Goal: Task Accomplishment & Management: Manage account settings

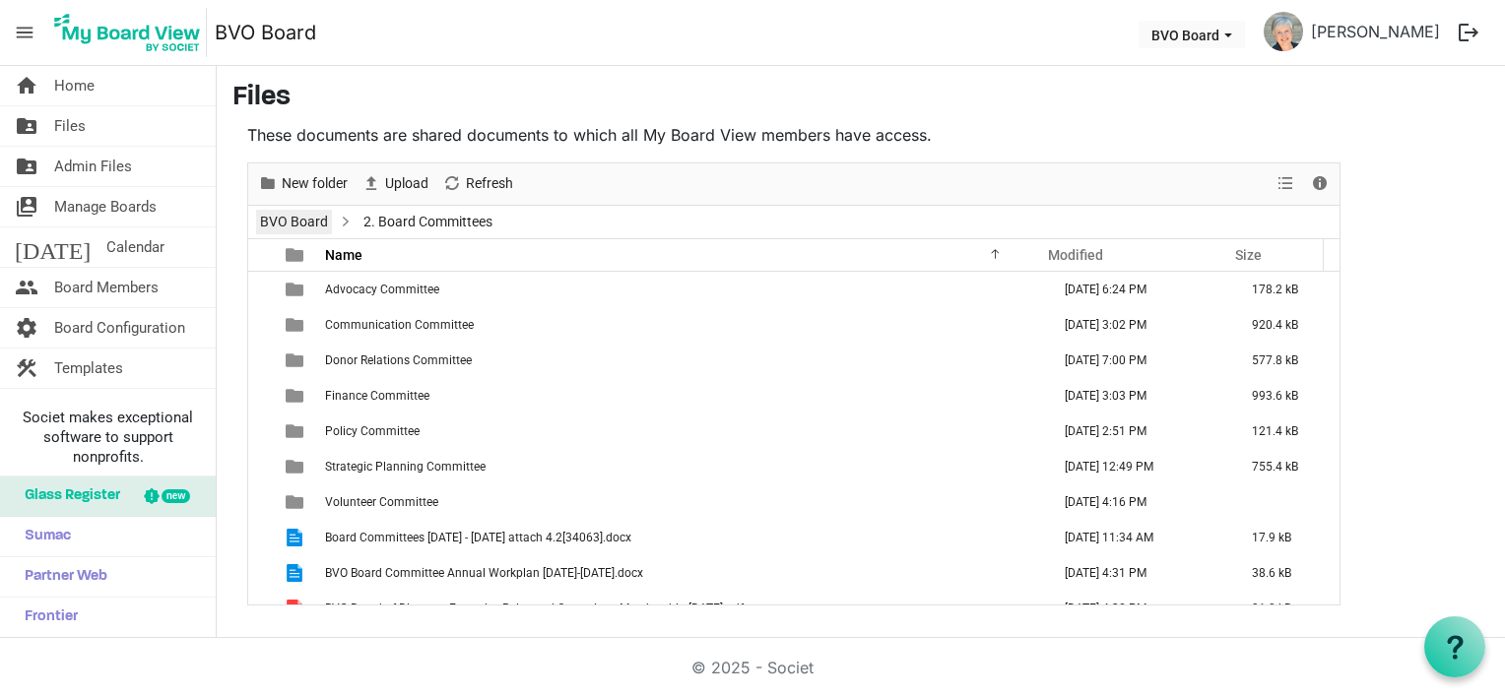
click at [302, 214] on link "BVO Board" at bounding box center [294, 222] width 76 height 25
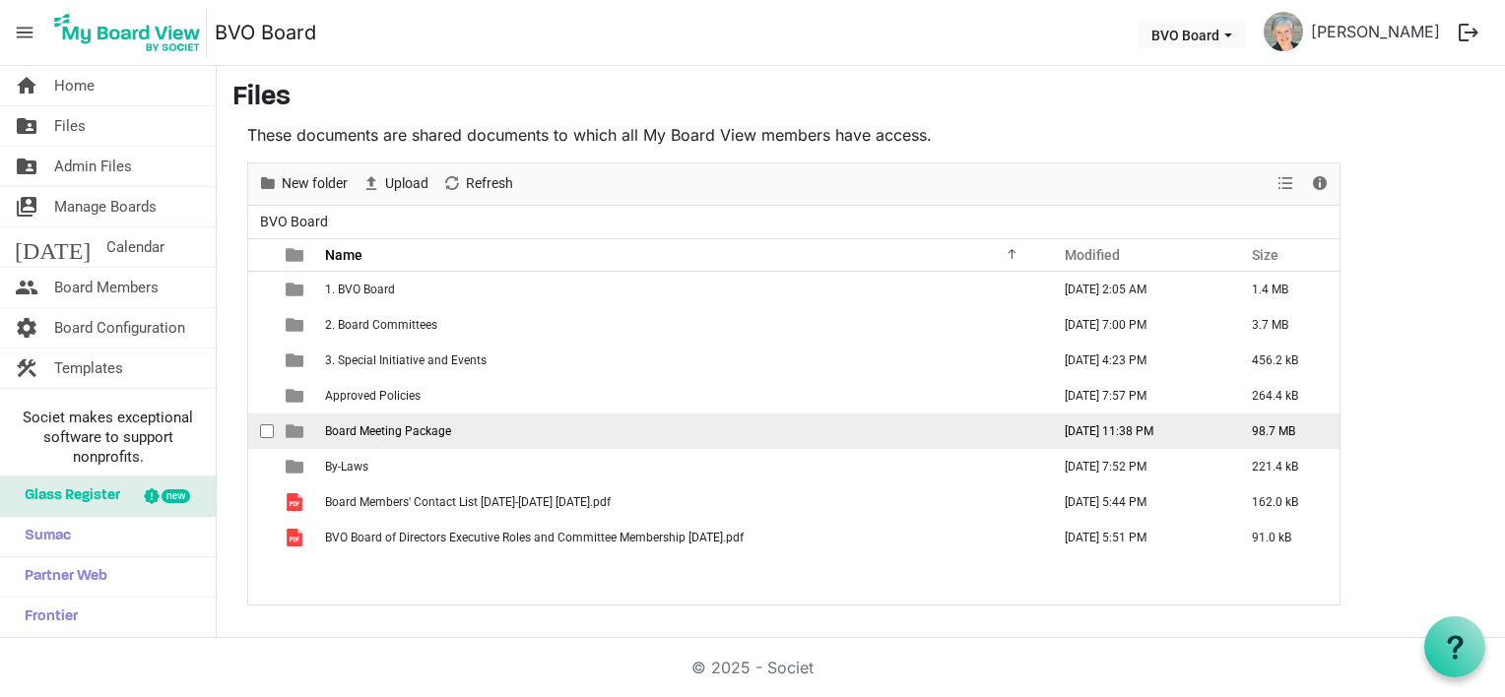
click at [387, 426] on span "Board Meeting Package" at bounding box center [388, 431] width 126 height 14
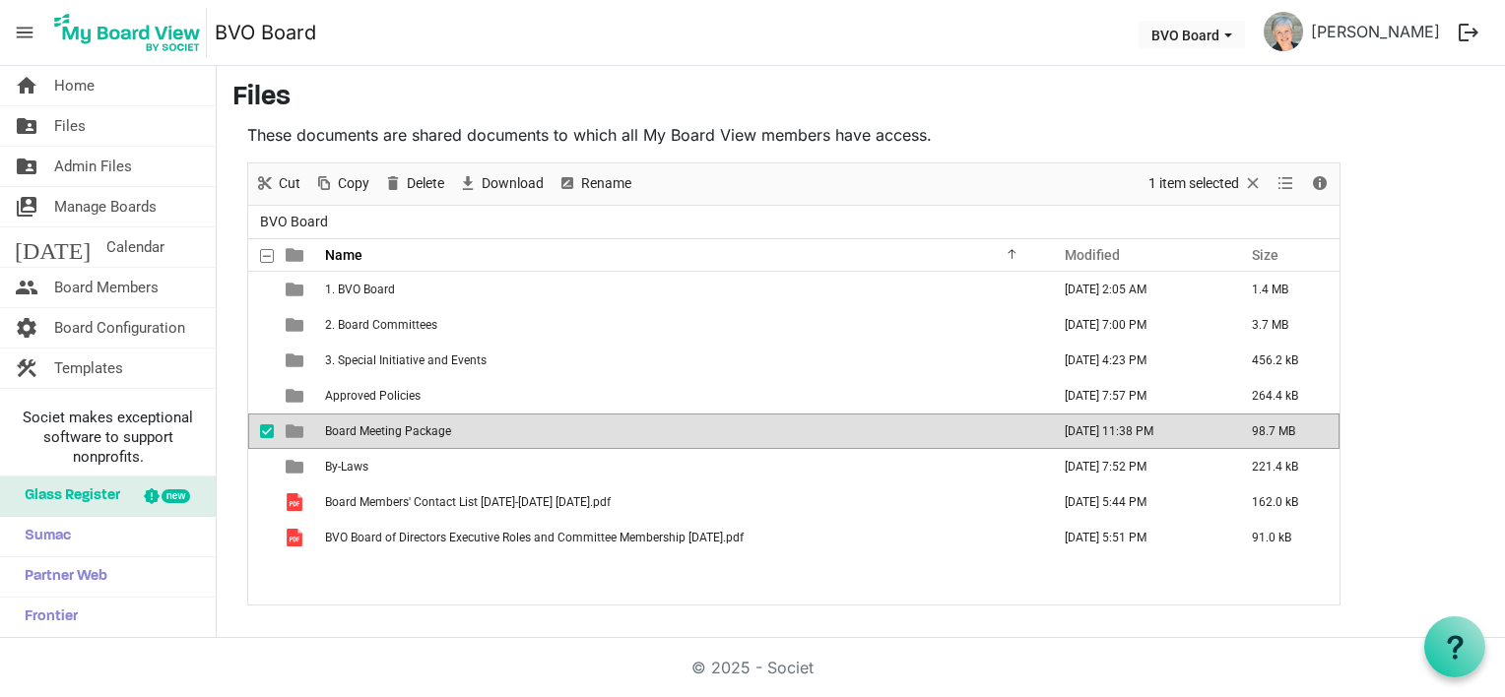
click at [387, 426] on span "Board Meeting Package" at bounding box center [388, 431] width 126 height 14
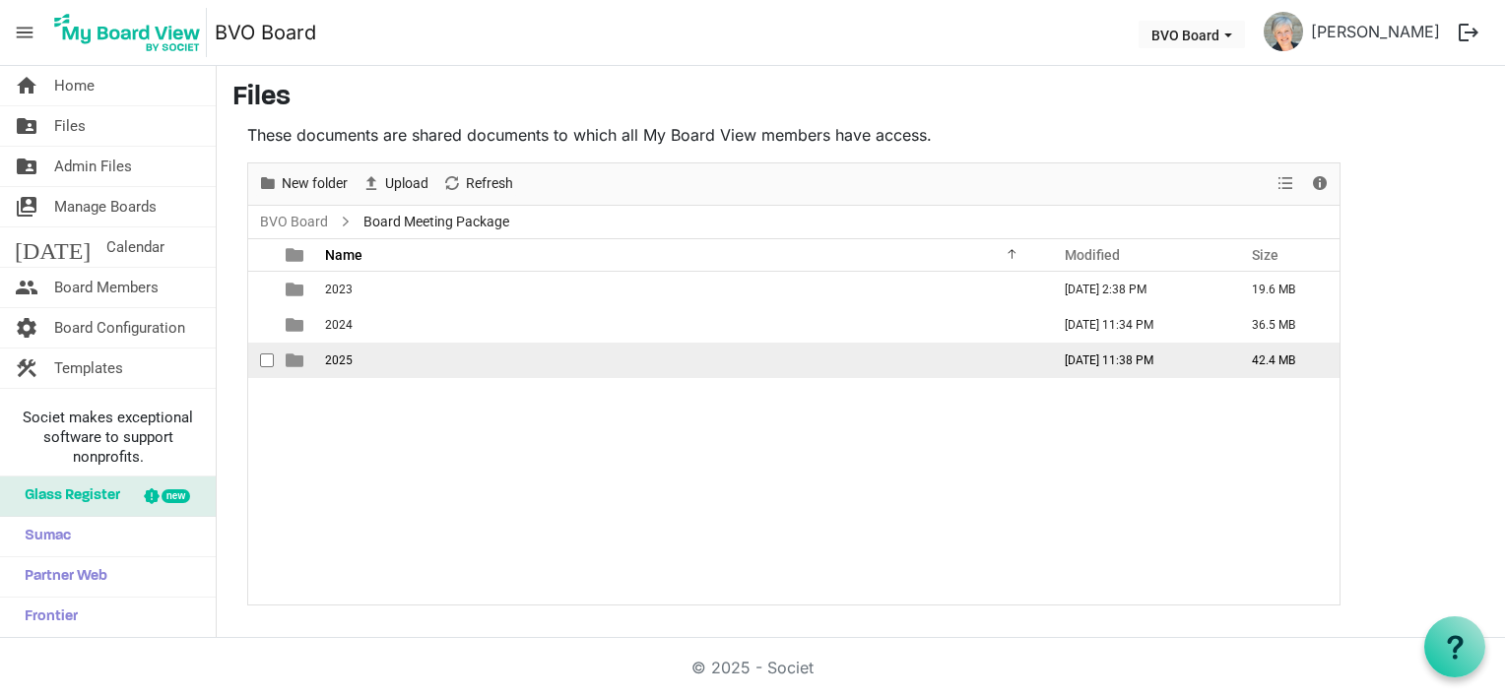
click at [383, 362] on td "2025" at bounding box center [681, 360] width 725 height 35
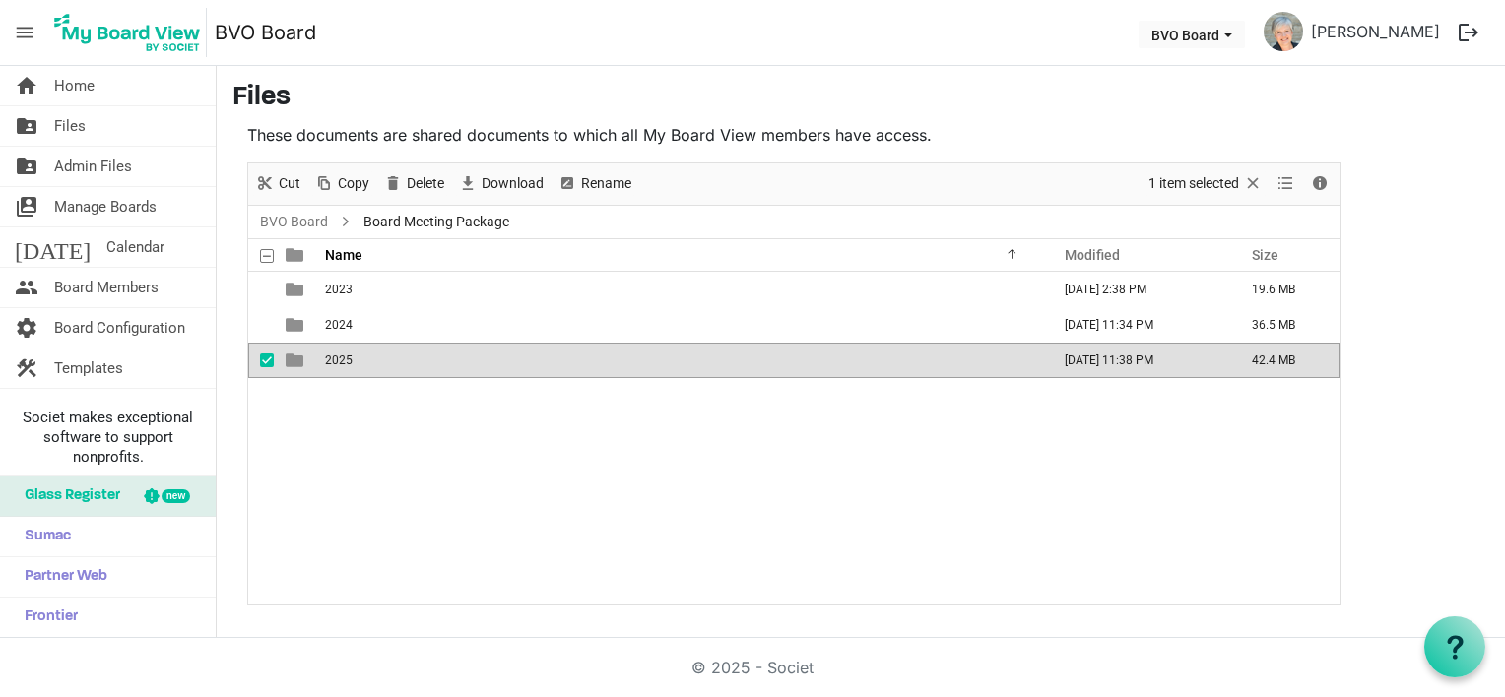
click at [383, 362] on td "2025" at bounding box center [681, 360] width 725 height 35
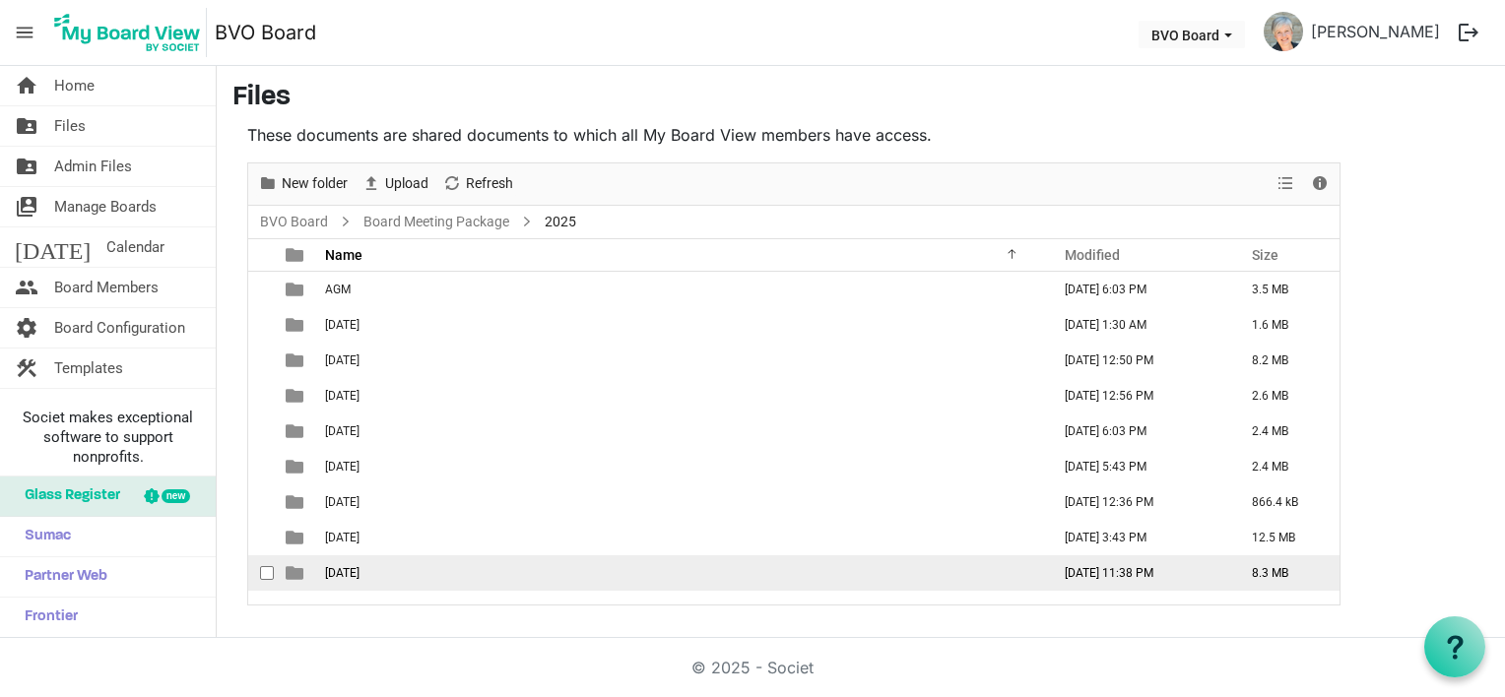
click at [359, 566] on span "[DATE]" at bounding box center [342, 573] width 34 height 14
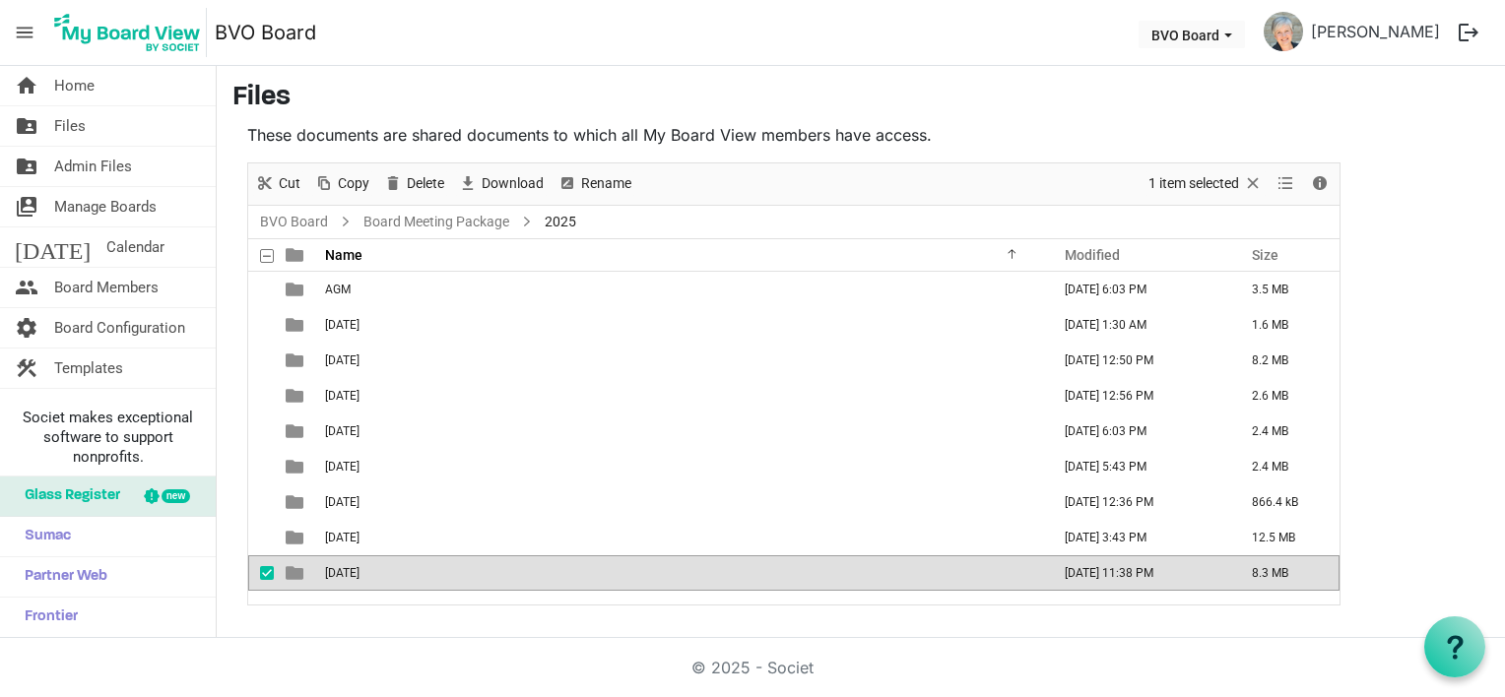
click at [359, 566] on span "[DATE]" at bounding box center [342, 573] width 34 height 14
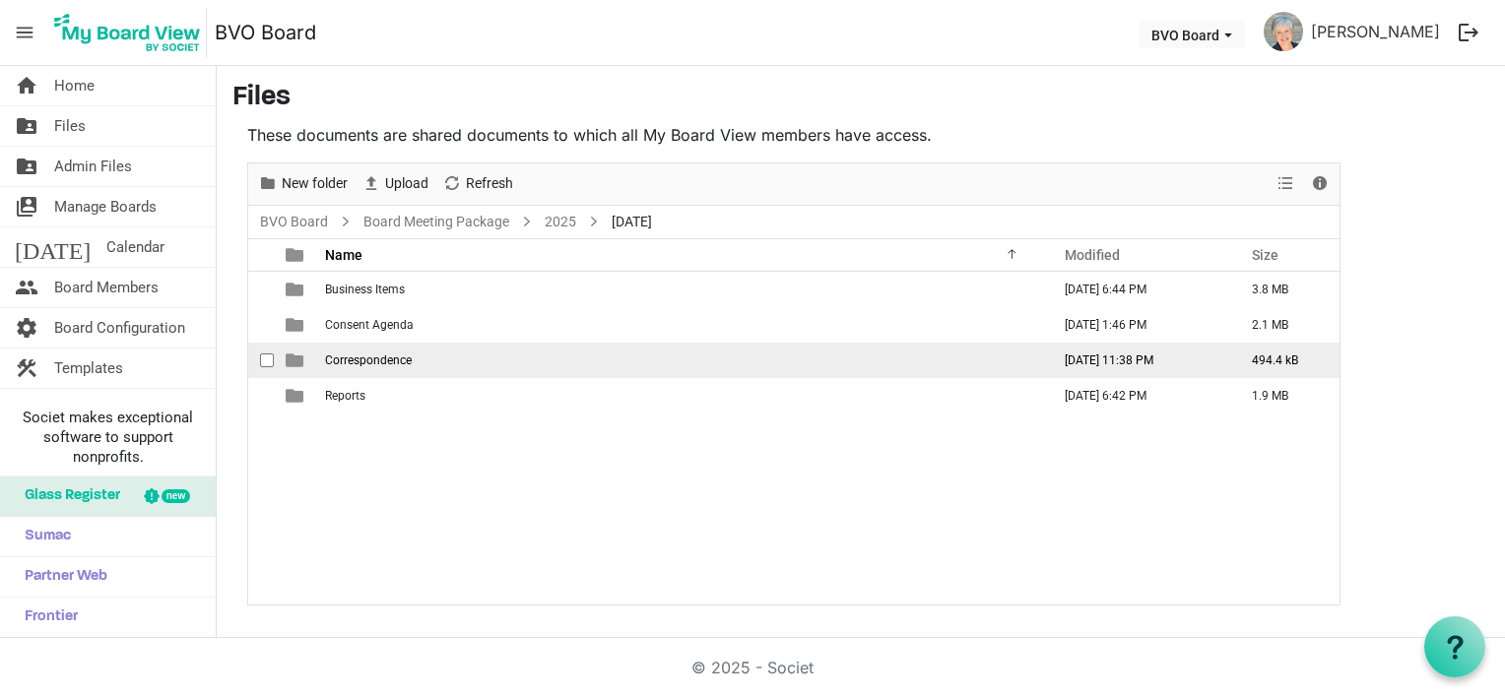
click at [414, 362] on td "Correspondence" at bounding box center [681, 360] width 725 height 35
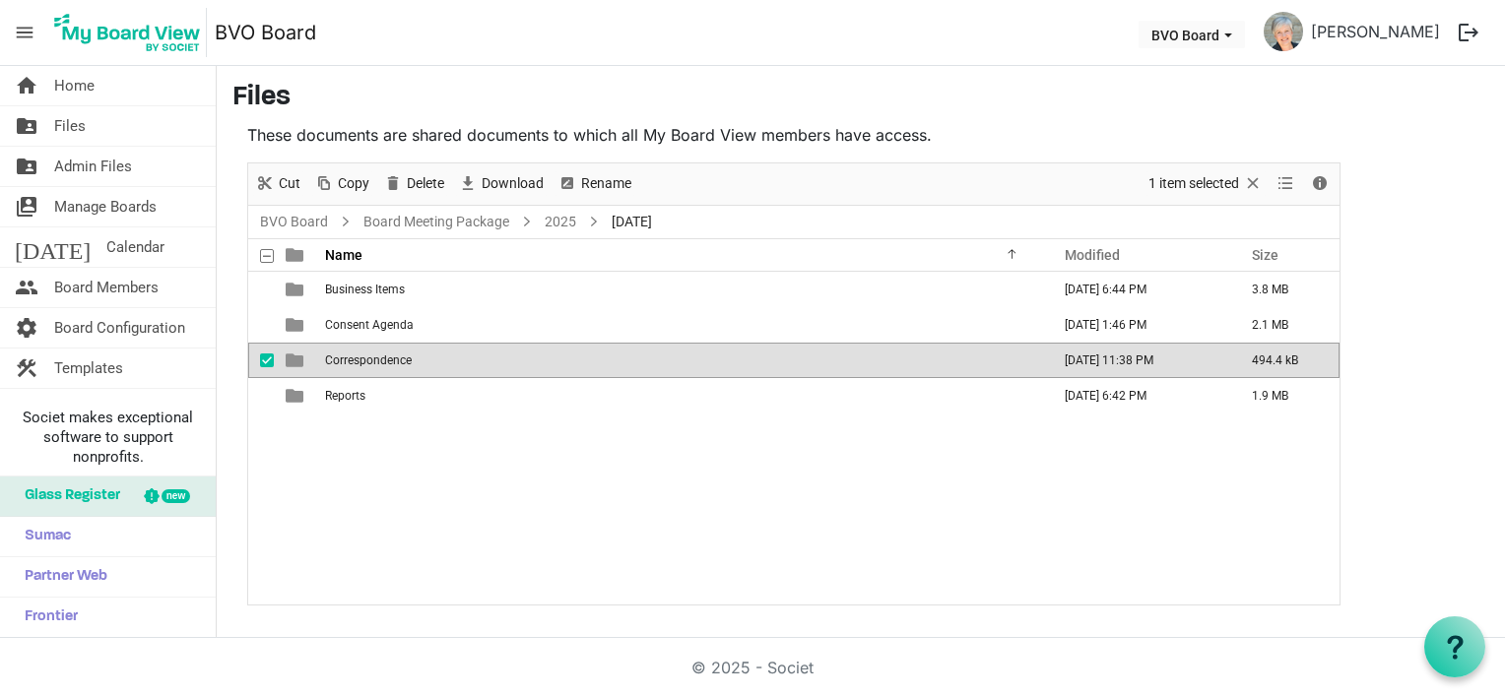
click at [414, 362] on td "Correspondence" at bounding box center [681, 360] width 725 height 35
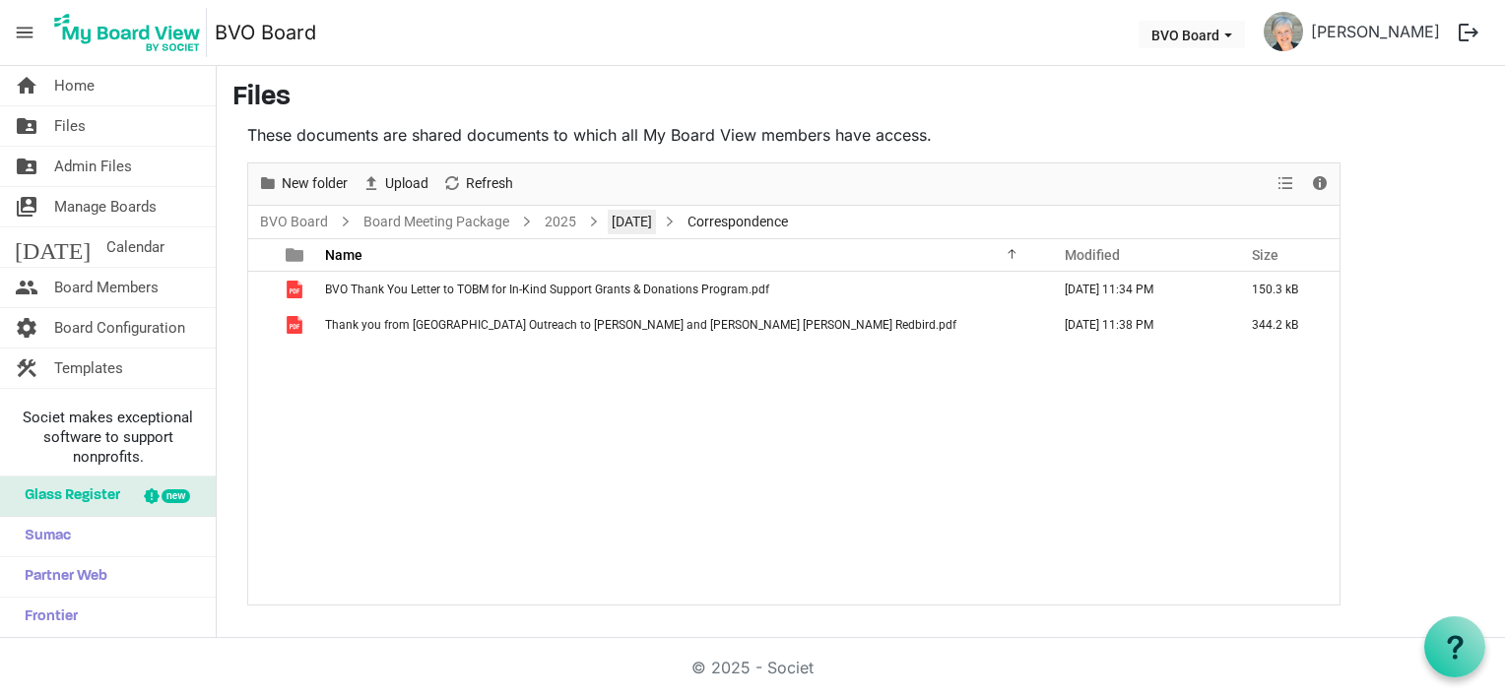
click at [628, 221] on link "[DATE]" at bounding box center [632, 222] width 48 height 25
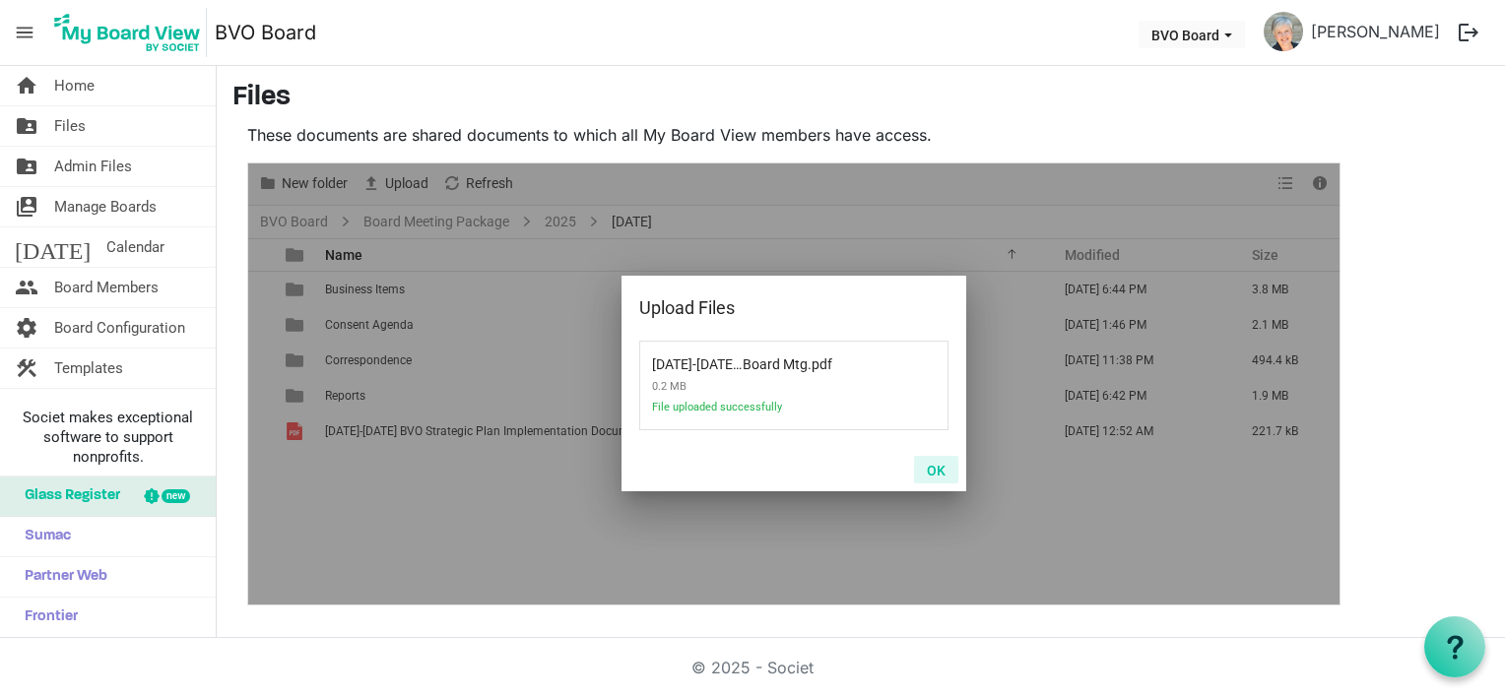
click at [934, 473] on button "OK" at bounding box center [936, 470] width 44 height 28
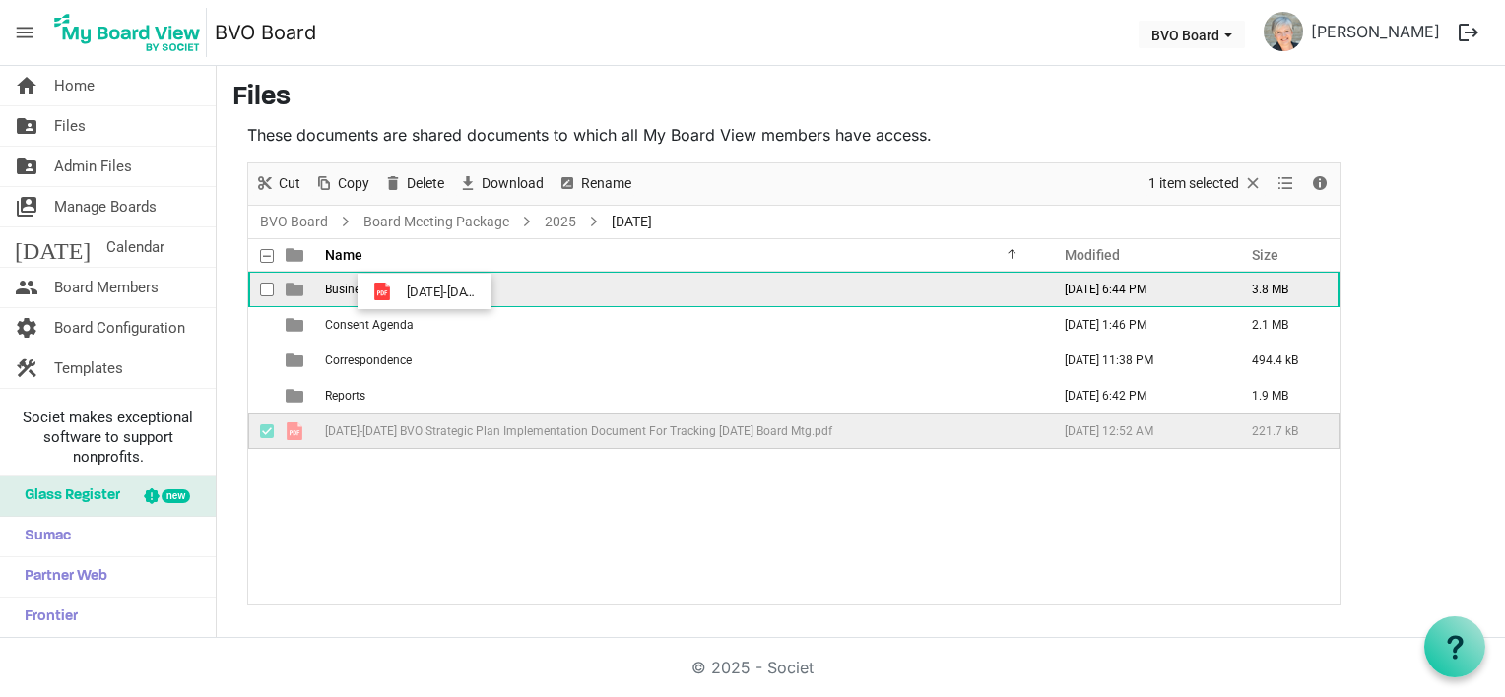
drag, startPoint x: 402, startPoint y: 427, endPoint x: 401, endPoint y: 292, distance: 135.9
click at [401, 292] on tbody "Business Items September 20, 2025 6:44 PM 3.8 MB Consent Agenda September 22, 2…" at bounding box center [793, 360] width 1091 height 177
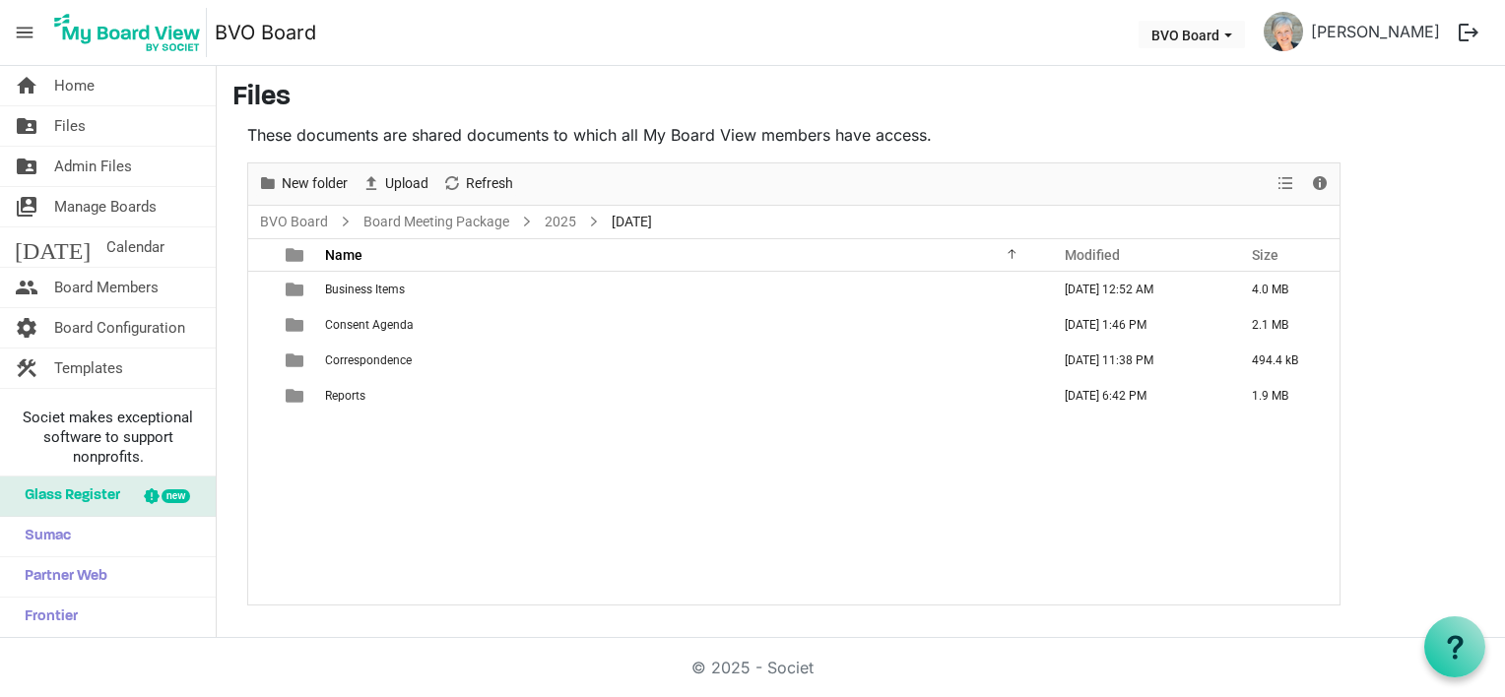
click at [401, 292] on span "Business Items" at bounding box center [365, 290] width 80 height 14
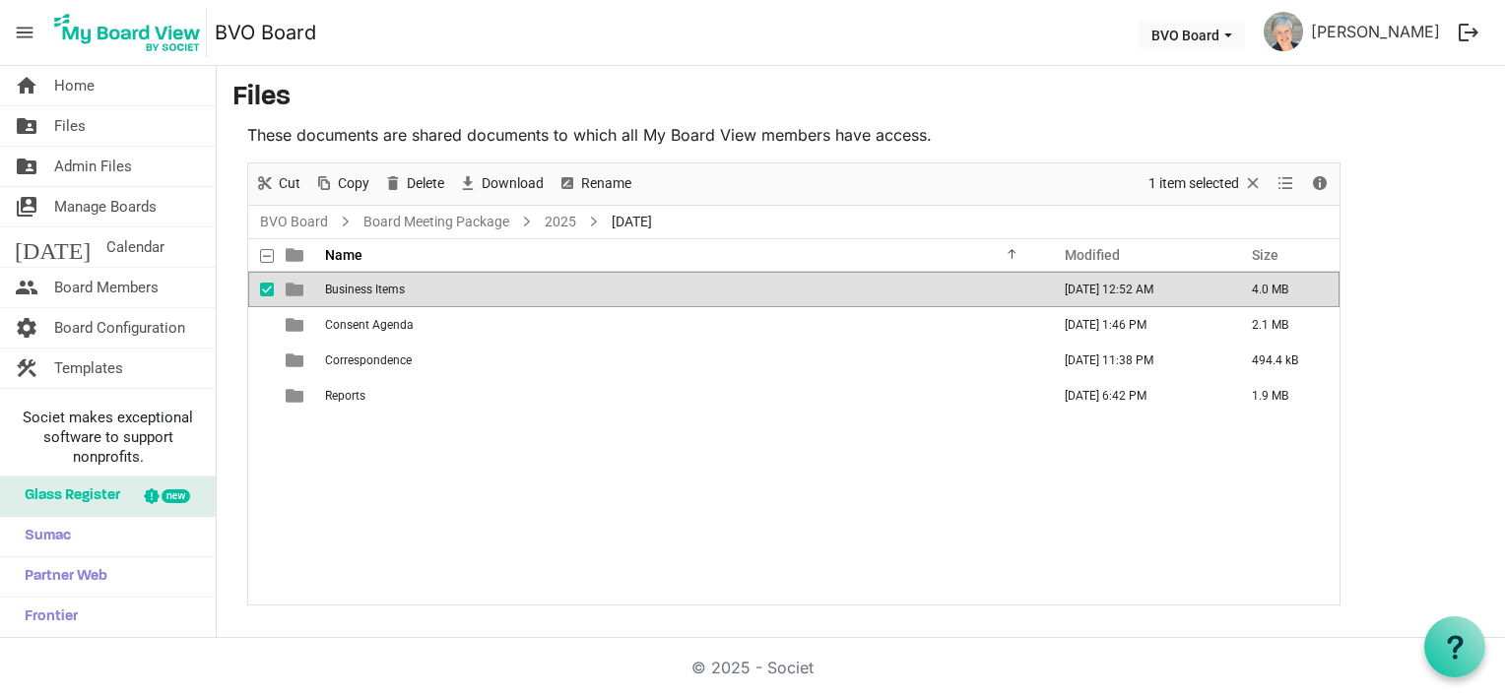
click at [401, 292] on span "Business Items" at bounding box center [365, 290] width 80 height 14
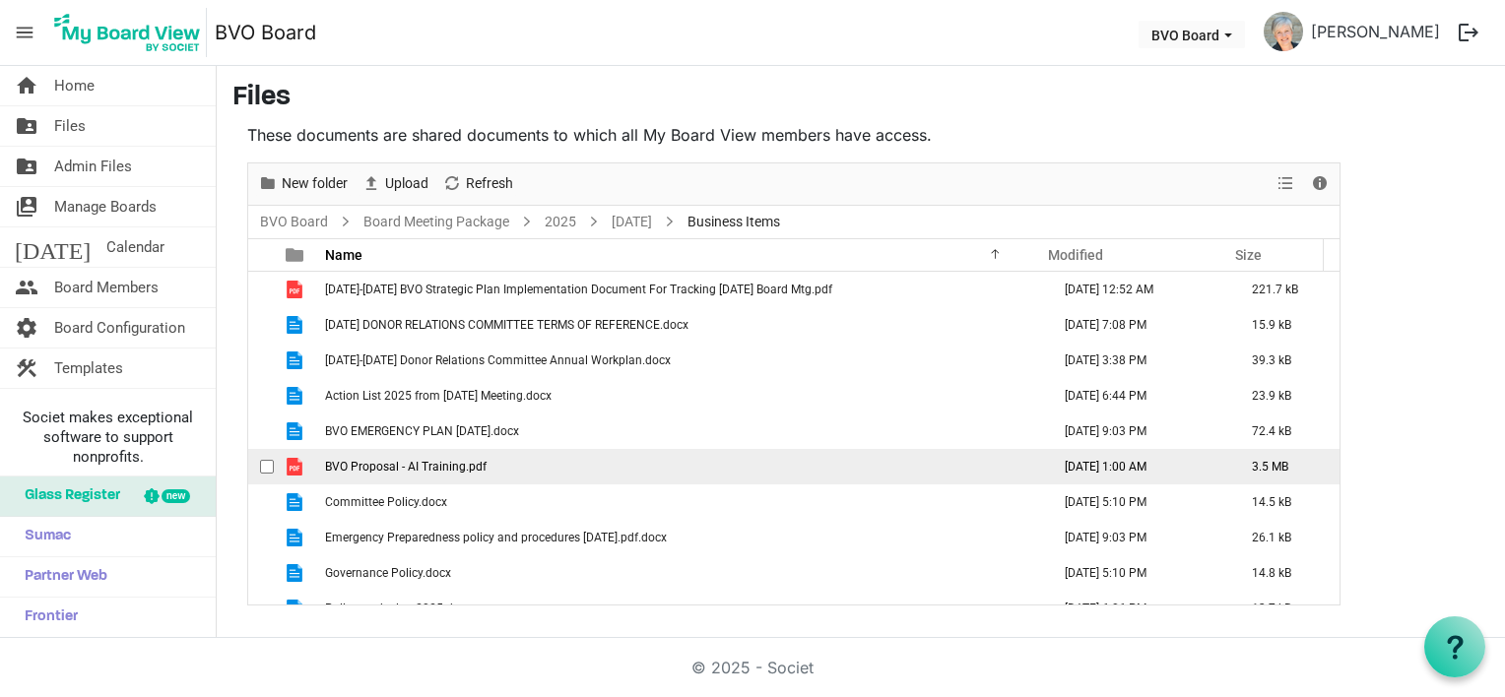
scroll to position [21, 0]
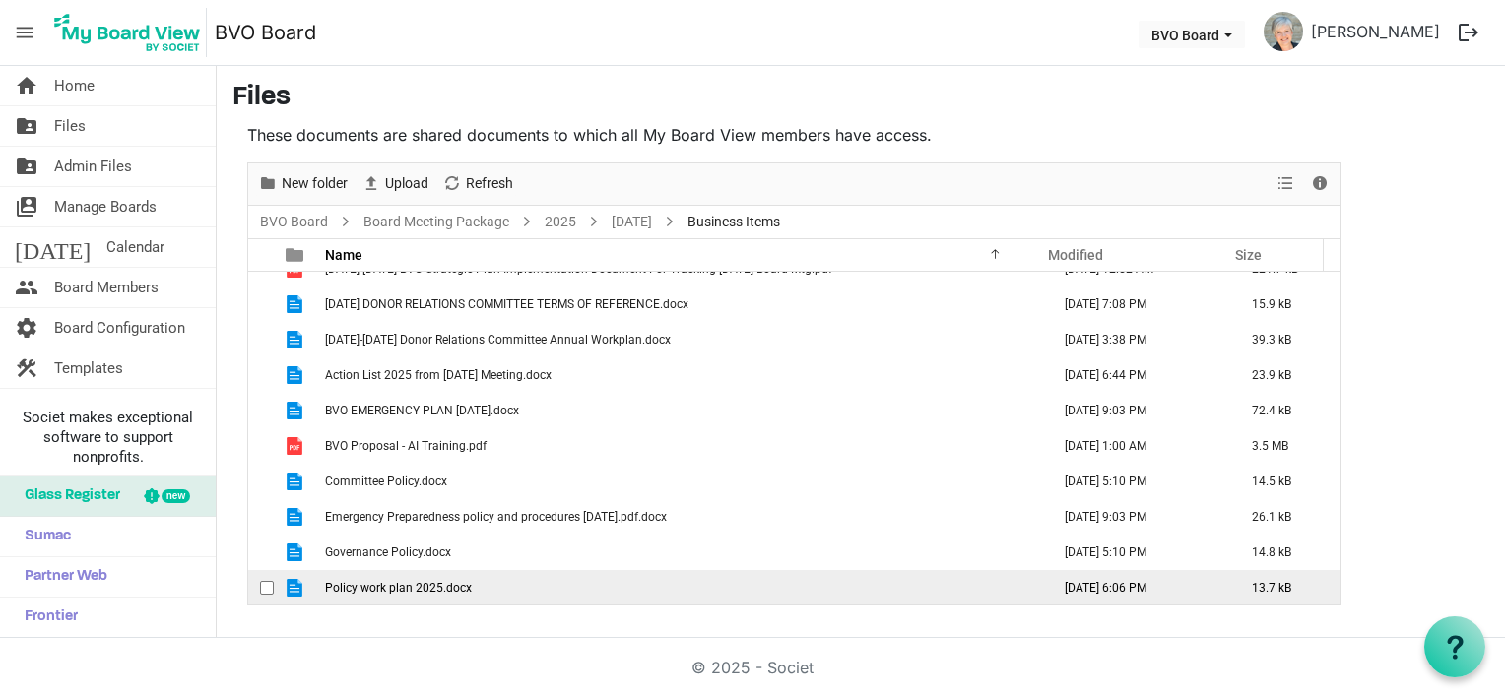
click at [362, 592] on span "Policy work plan 2025.docx" at bounding box center [398, 588] width 147 height 14
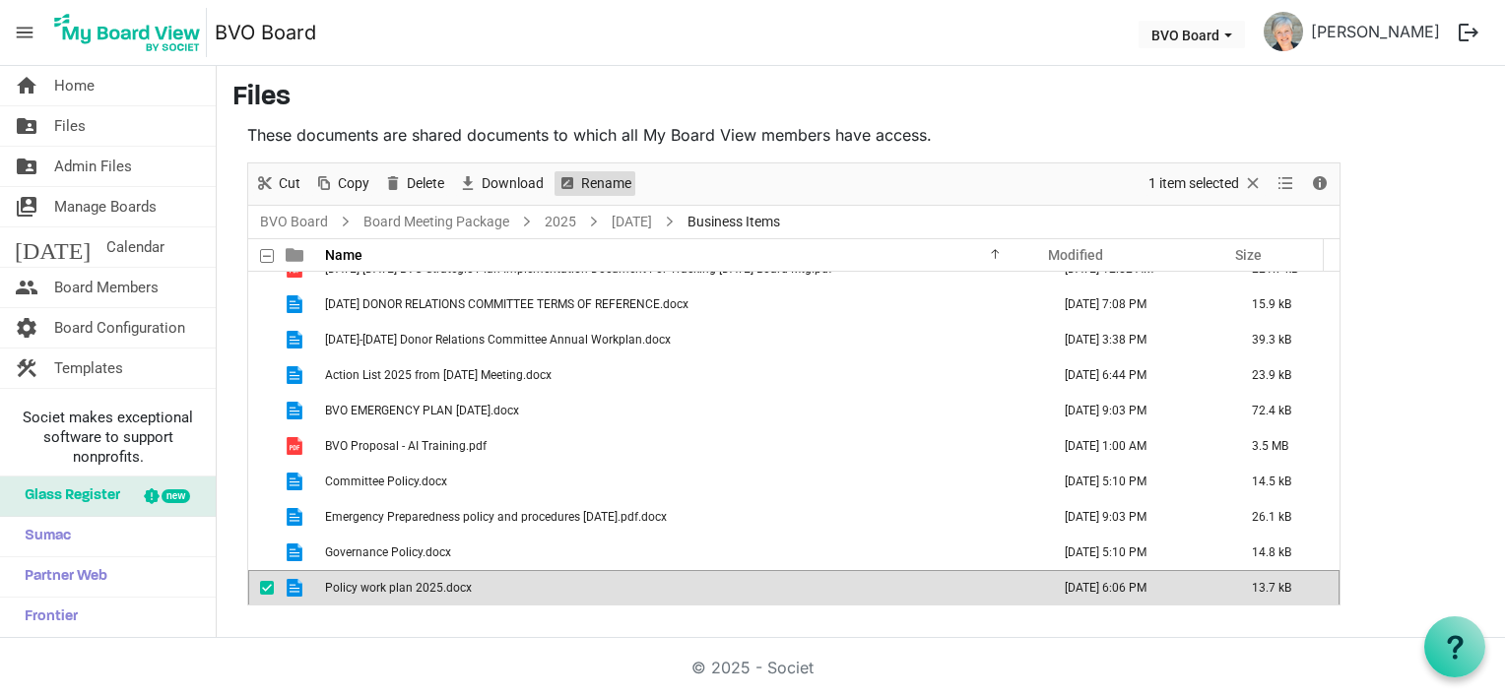
click at [595, 183] on span "Rename" at bounding box center [606, 183] width 54 height 25
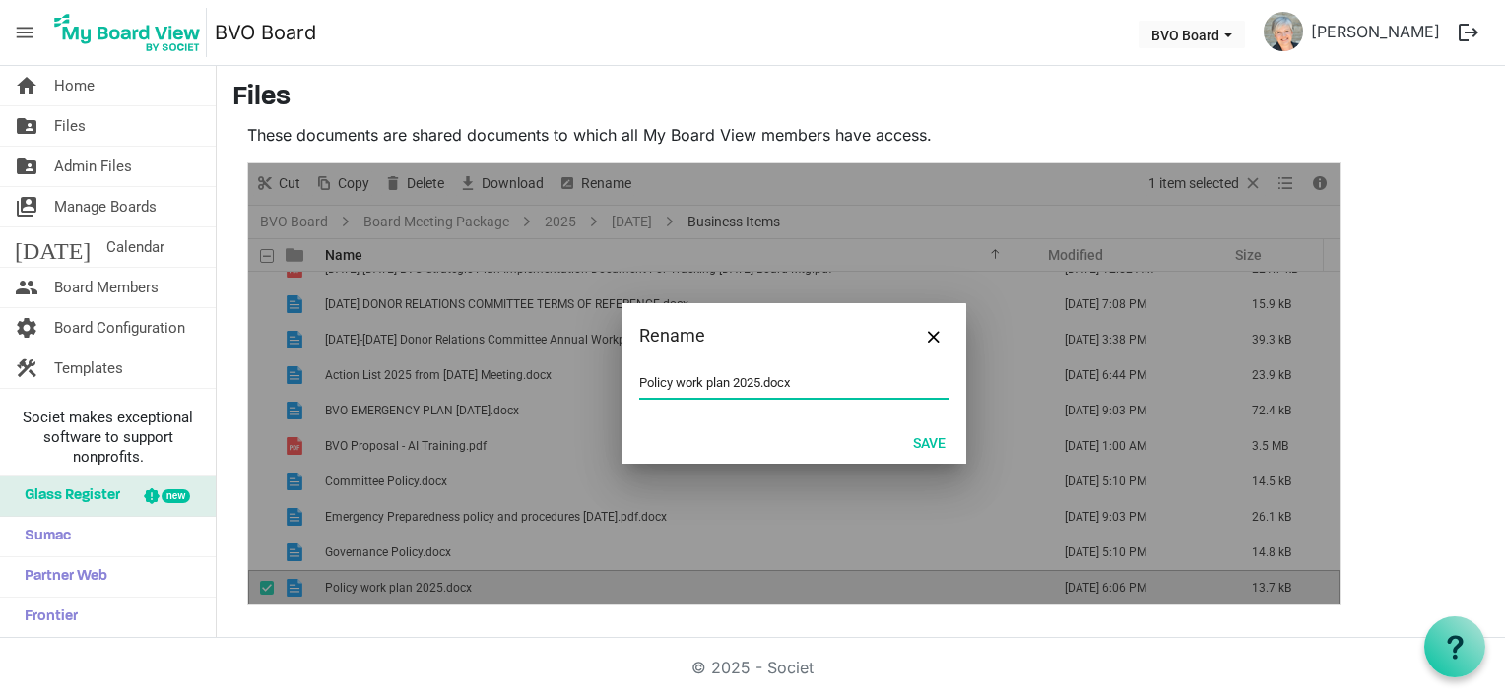
click at [676, 384] on input "Policy work plan 2025.docx" at bounding box center [793, 383] width 309 height 30
type input "Policy Committee work plan 2025.docx"
click at [934, 441] on button "Save" at bounding box center [929, 442] width 58 height 28
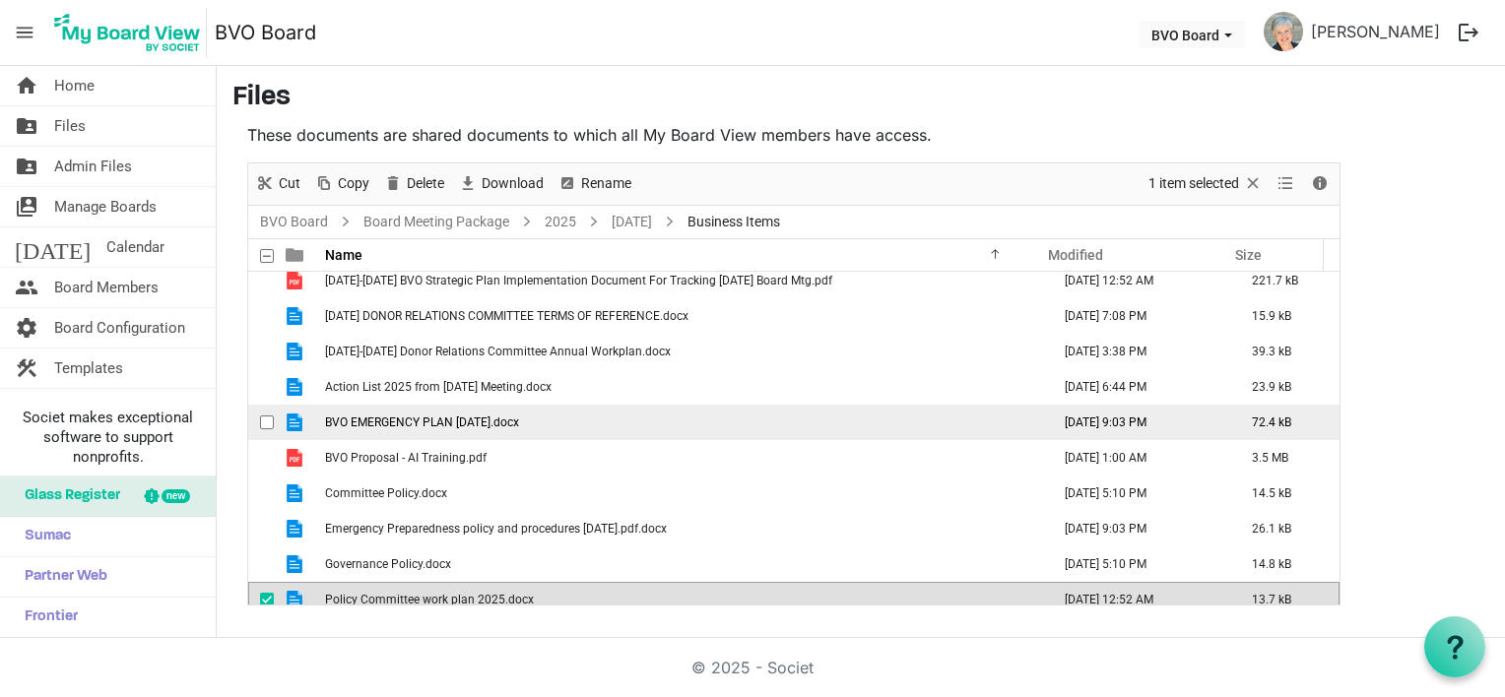
scroll to position [0, 0]
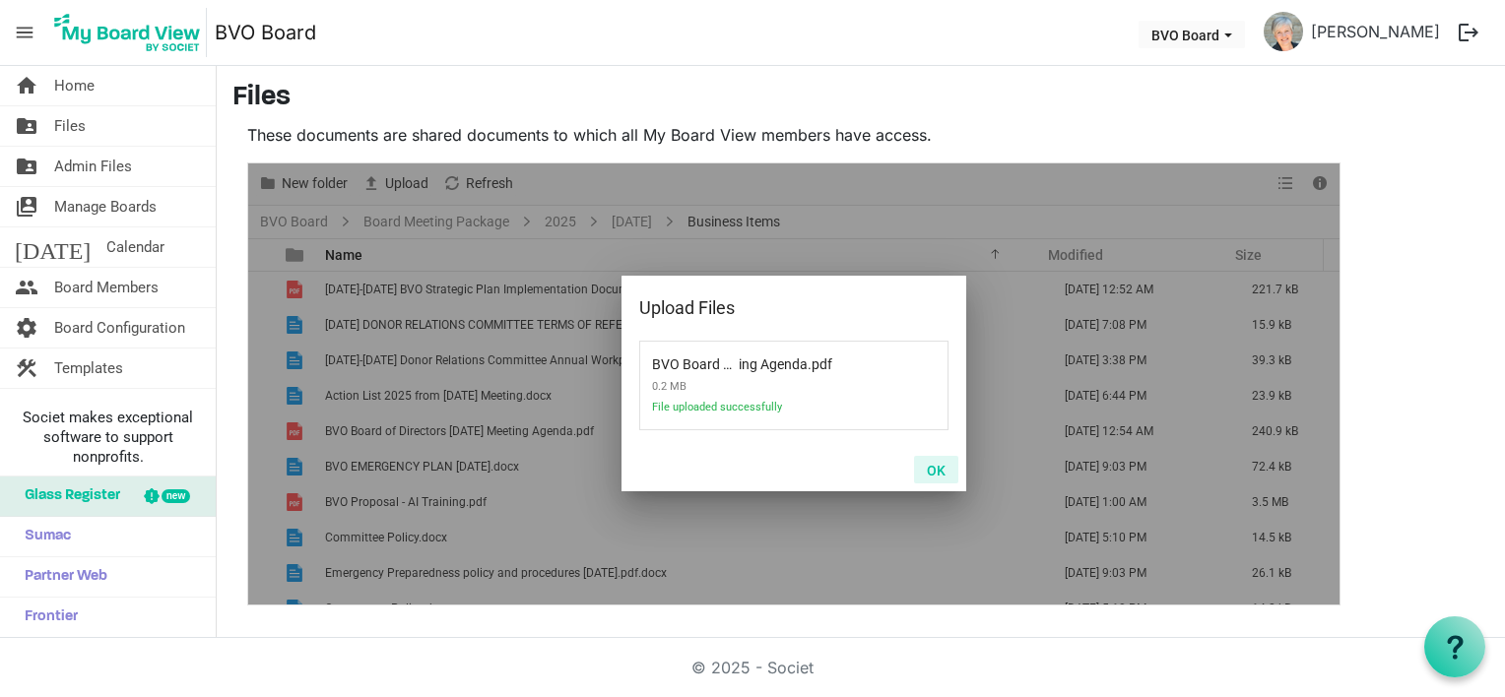
click at [949, 472] on button "OK" at bounding box center [936, 470] width 44 height 28
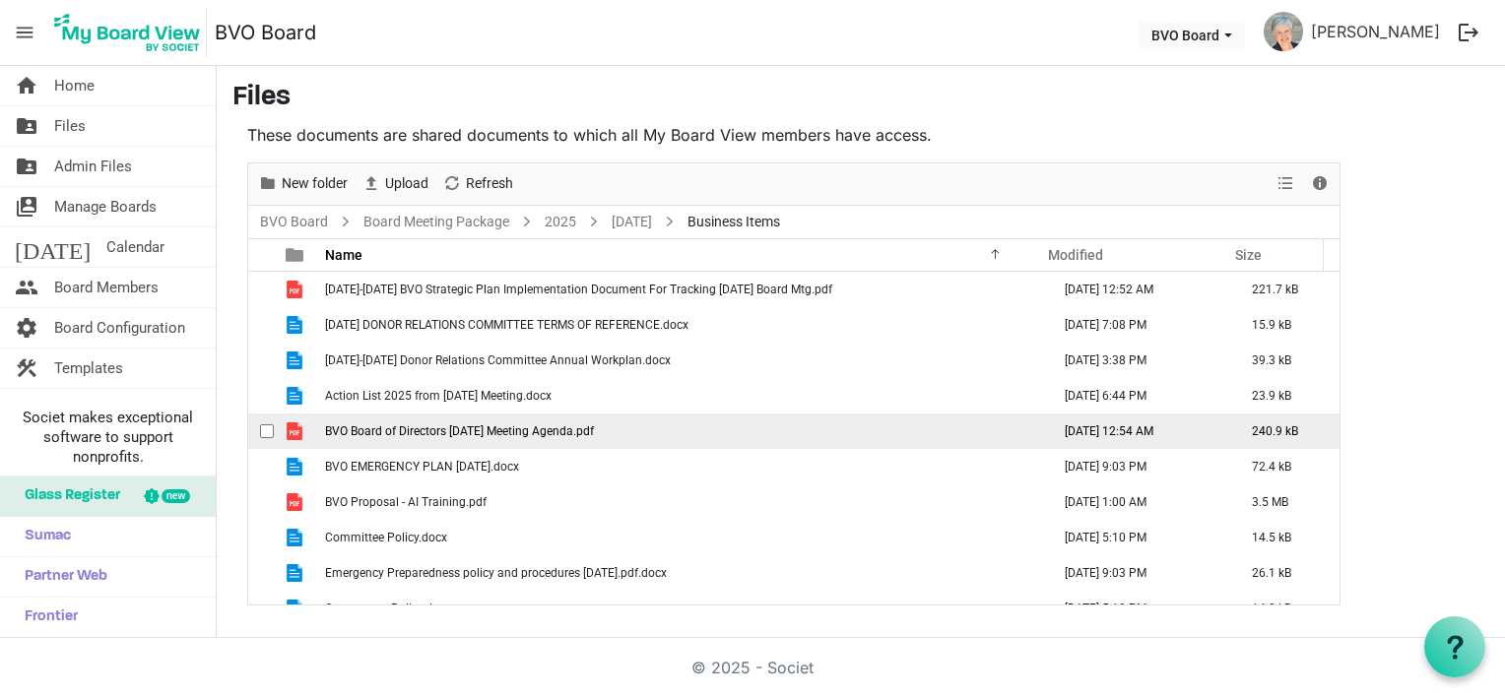
click at [429, 433] on span "BVO Board of Directors [DATE] Meeting Agenda.pdf" at bounding box center [459, 431] width 269 height 14
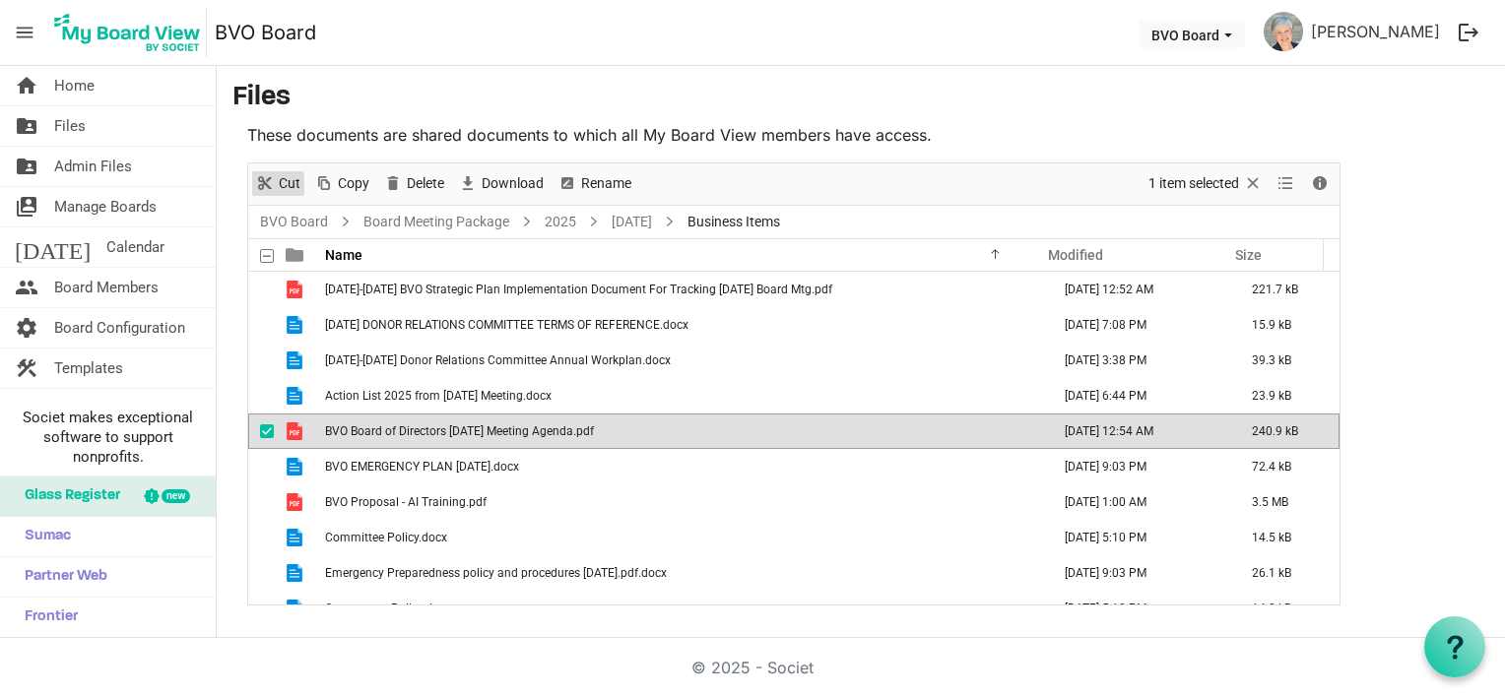
click at [280, 184] on span "Cut" at bounding box center [290, 183] width 26 height 25
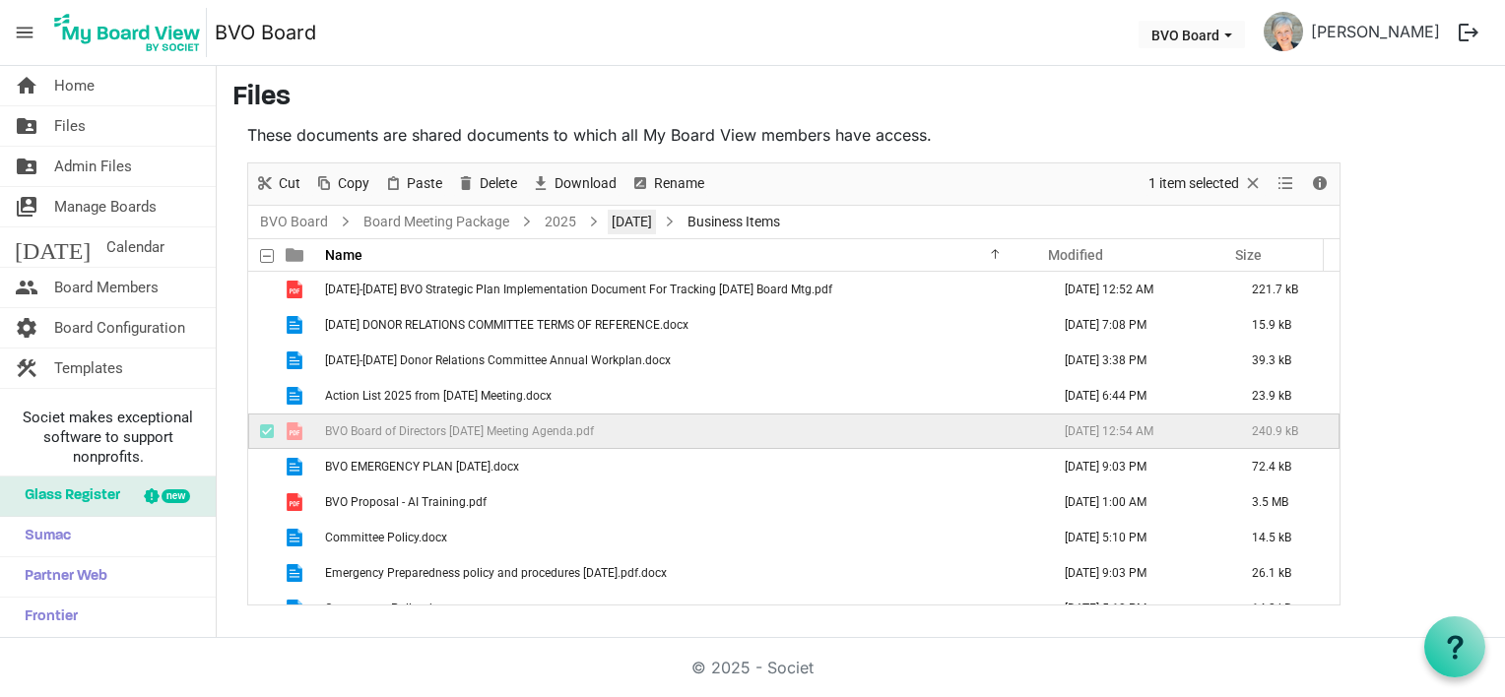
click at [636, 225] on link "[DATE]" at bounding box center [632, 222] width 48 height 25
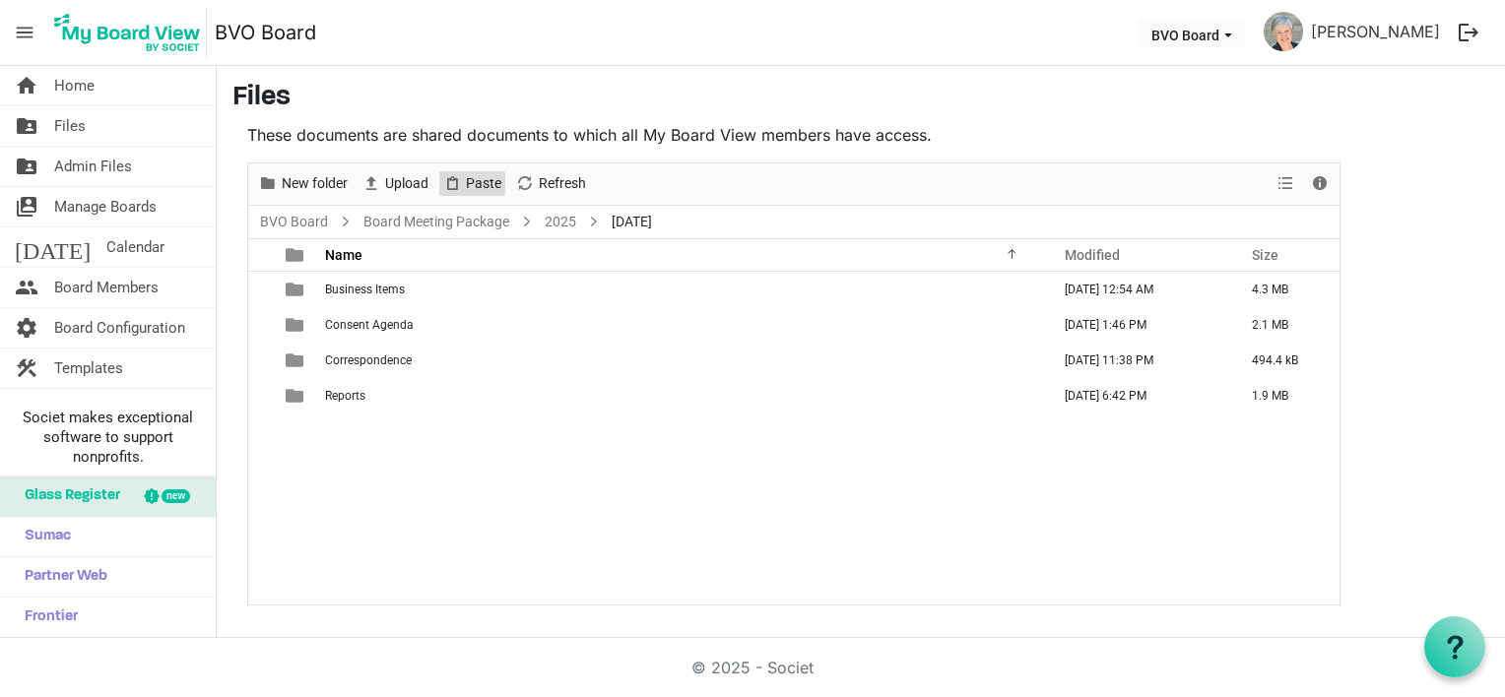
click at [479, 184] on span "Paste" at bounding box center [483, 183] width 39 height 25
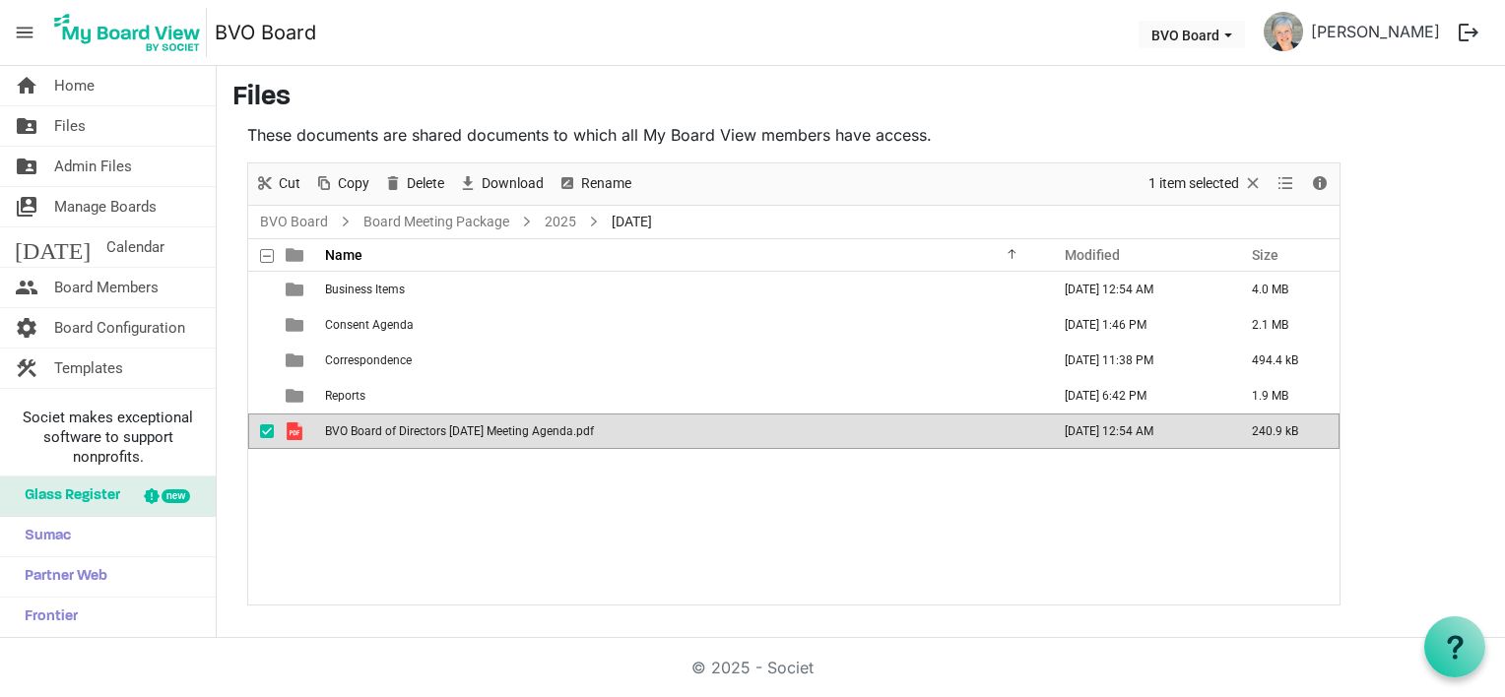
click at [425, 513] on div "Business Items September 23, 2025 12:54 AM 4.0 MB Consent Agenda September 22, …" at bounding box center [793, 438] width 1091 height 333
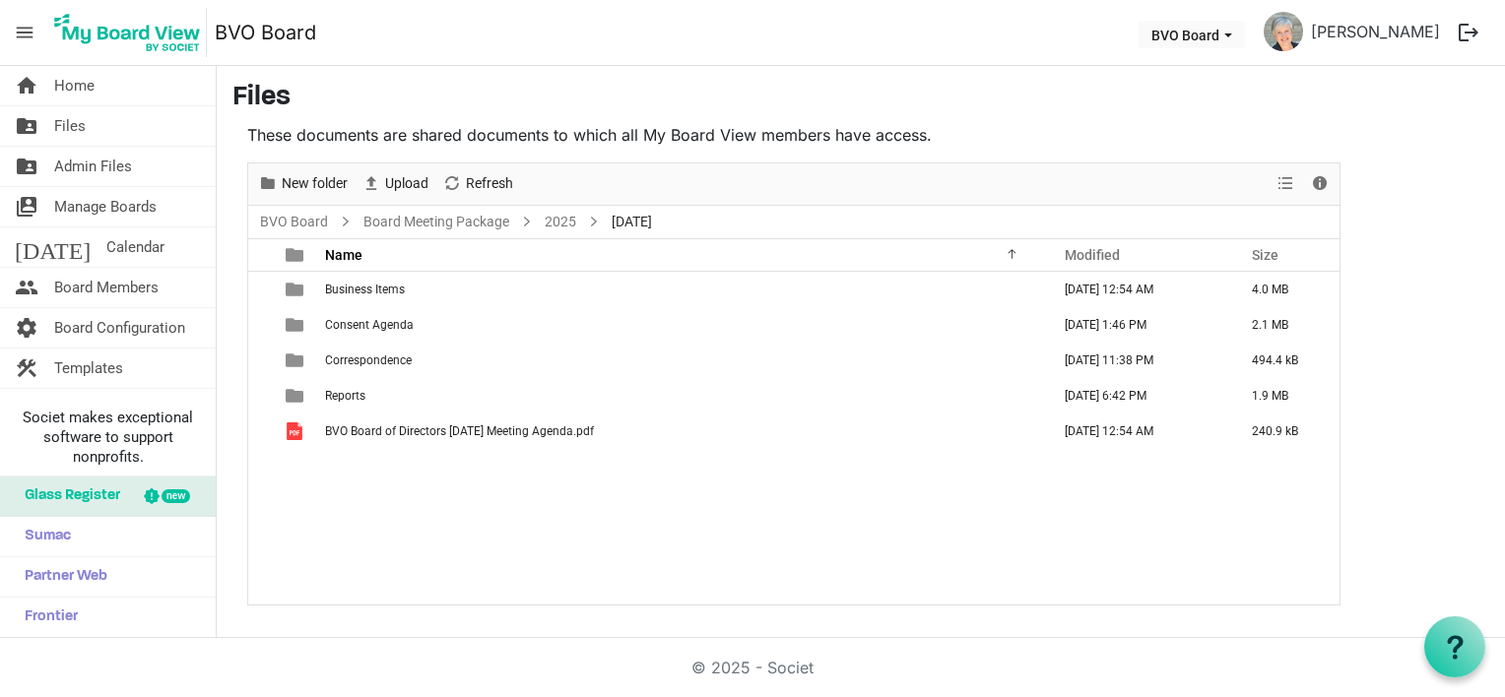
click at [1462, 33] on button "logout" at bounding box center [1468, 32] width 41 height 41
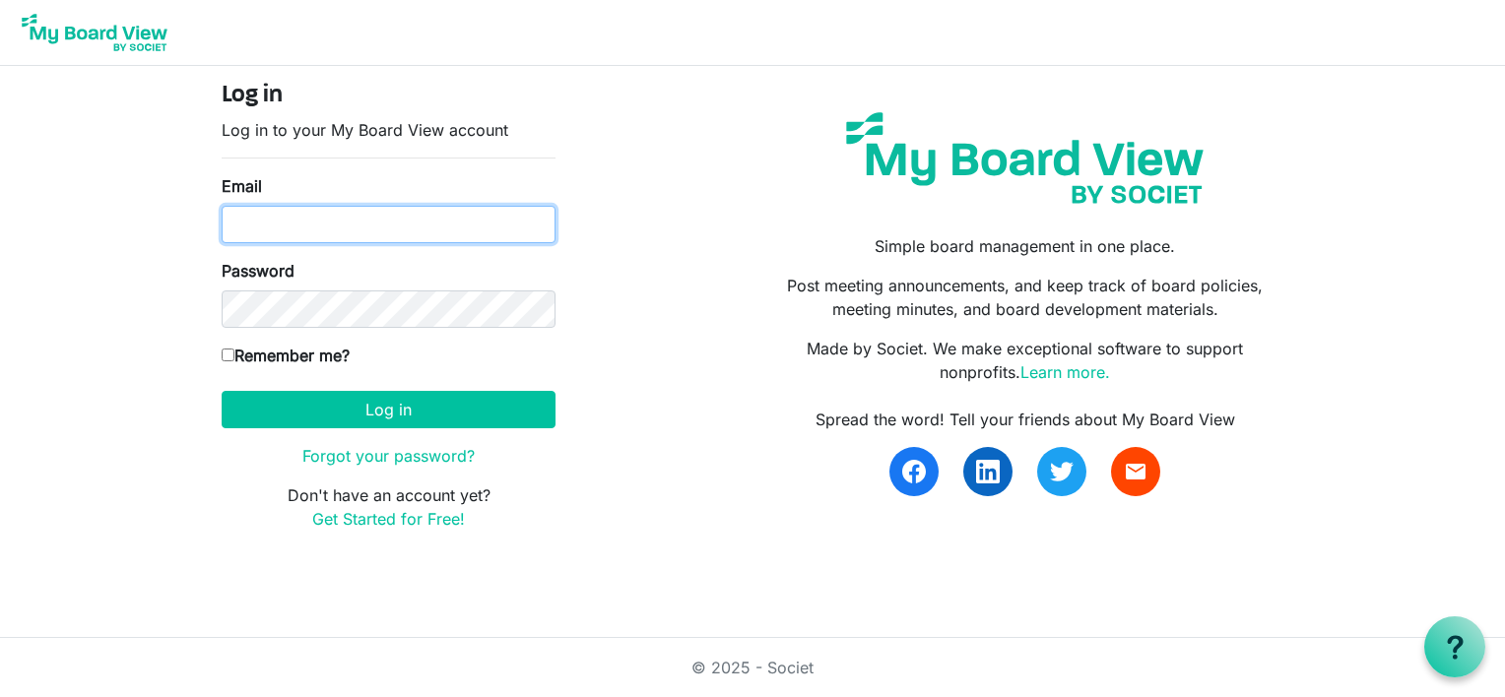
click at [256, 212] on input "Email" at bounding box center [389, 224] width 334 height 37
type input "lynnmkeays@yahoo.com"
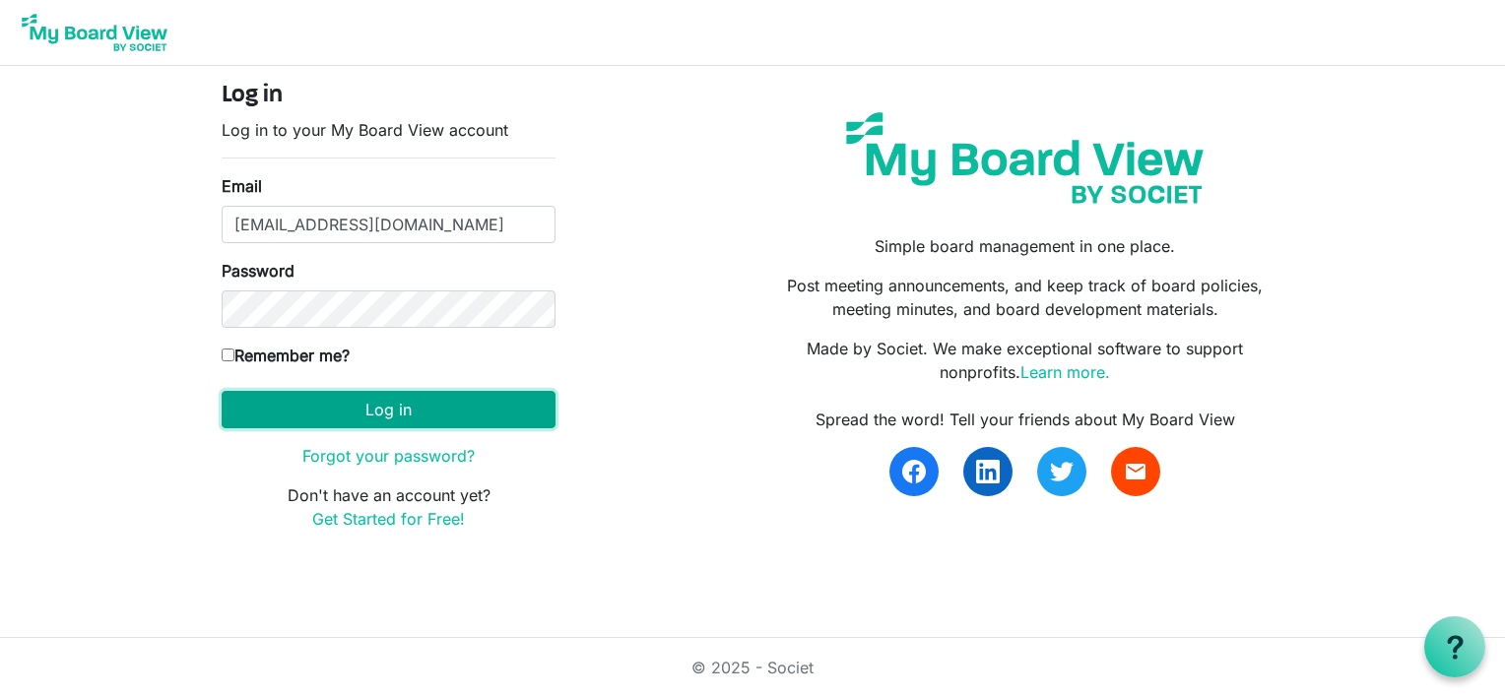
click at [262, 403] on button "Log in" at bounding box center [389, 409] width 334 height 37
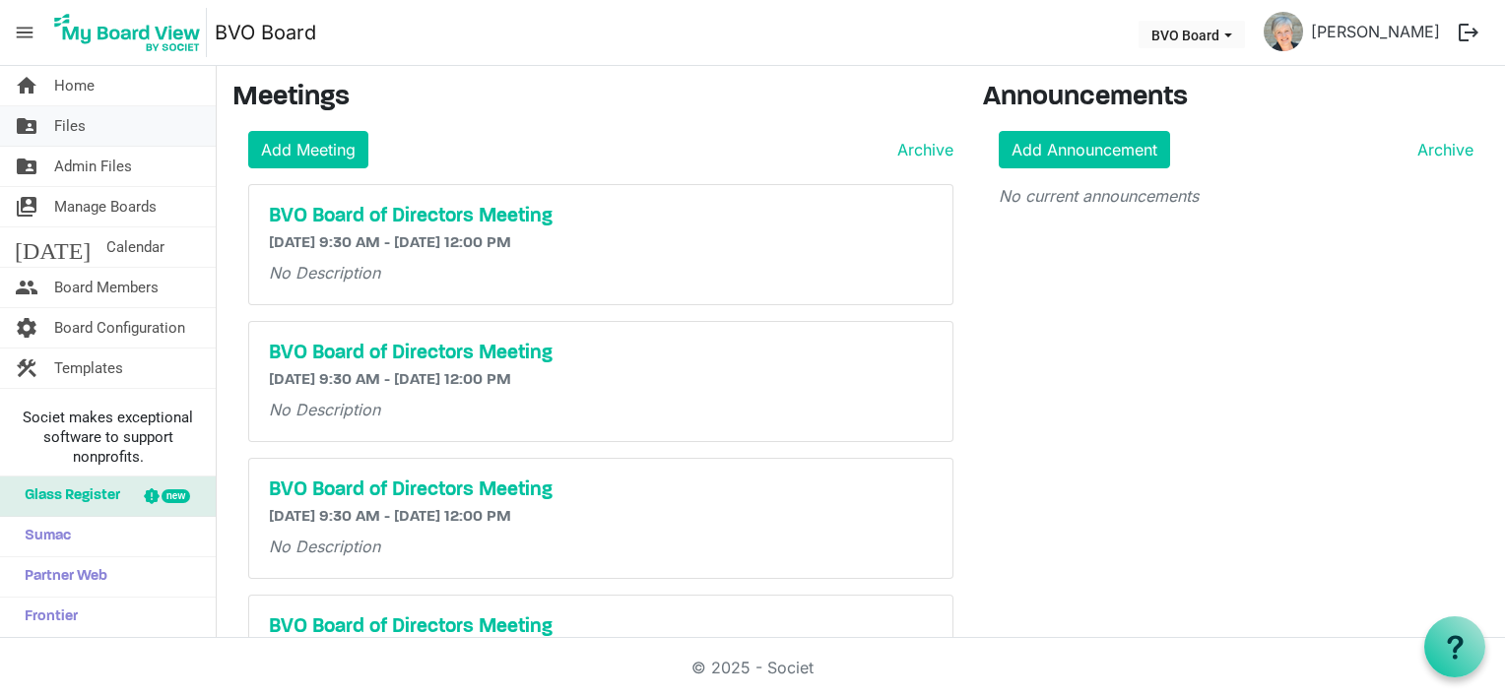
click at [97, 126] on link "folder_shared Files" at bounding box center [108, 125] width 216 height 39
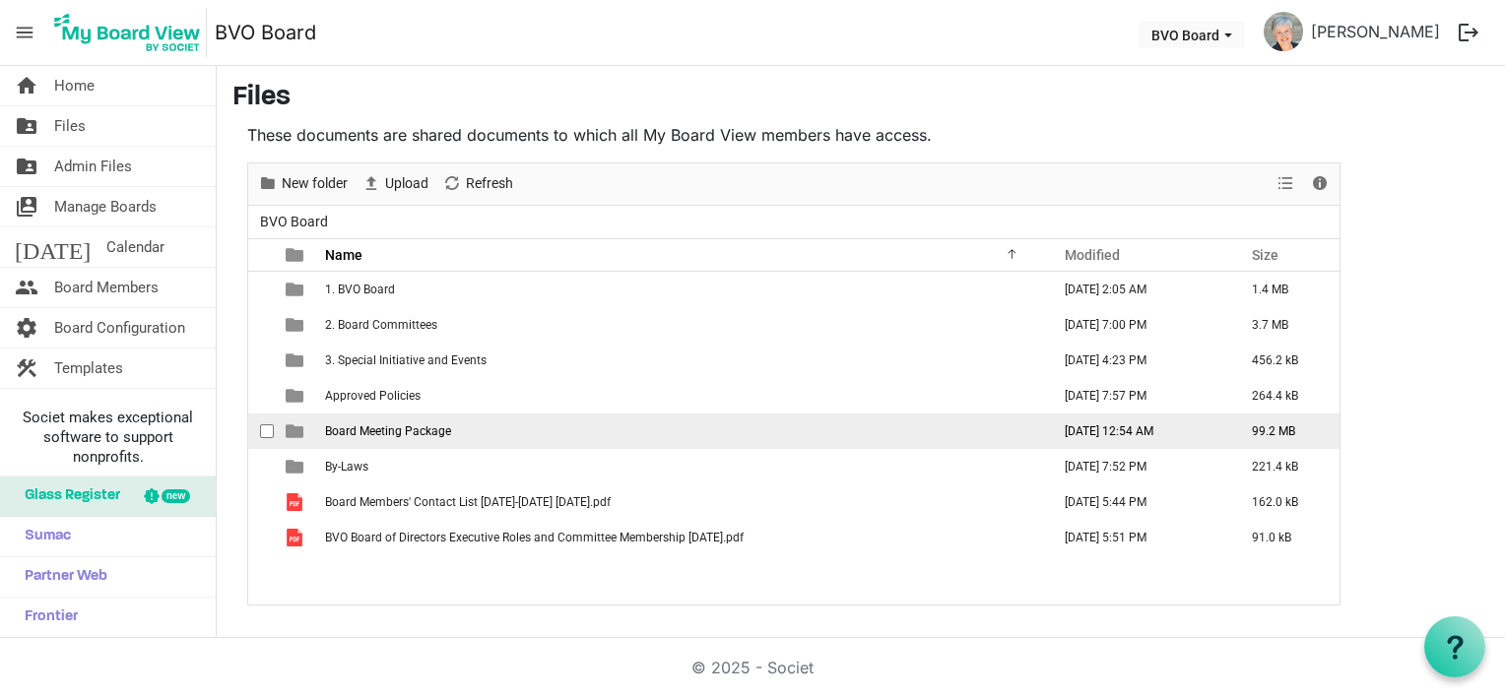
click at [394, 426] on span "Board Meeting Package" at bounding box center [388, 431] width 126 height 14
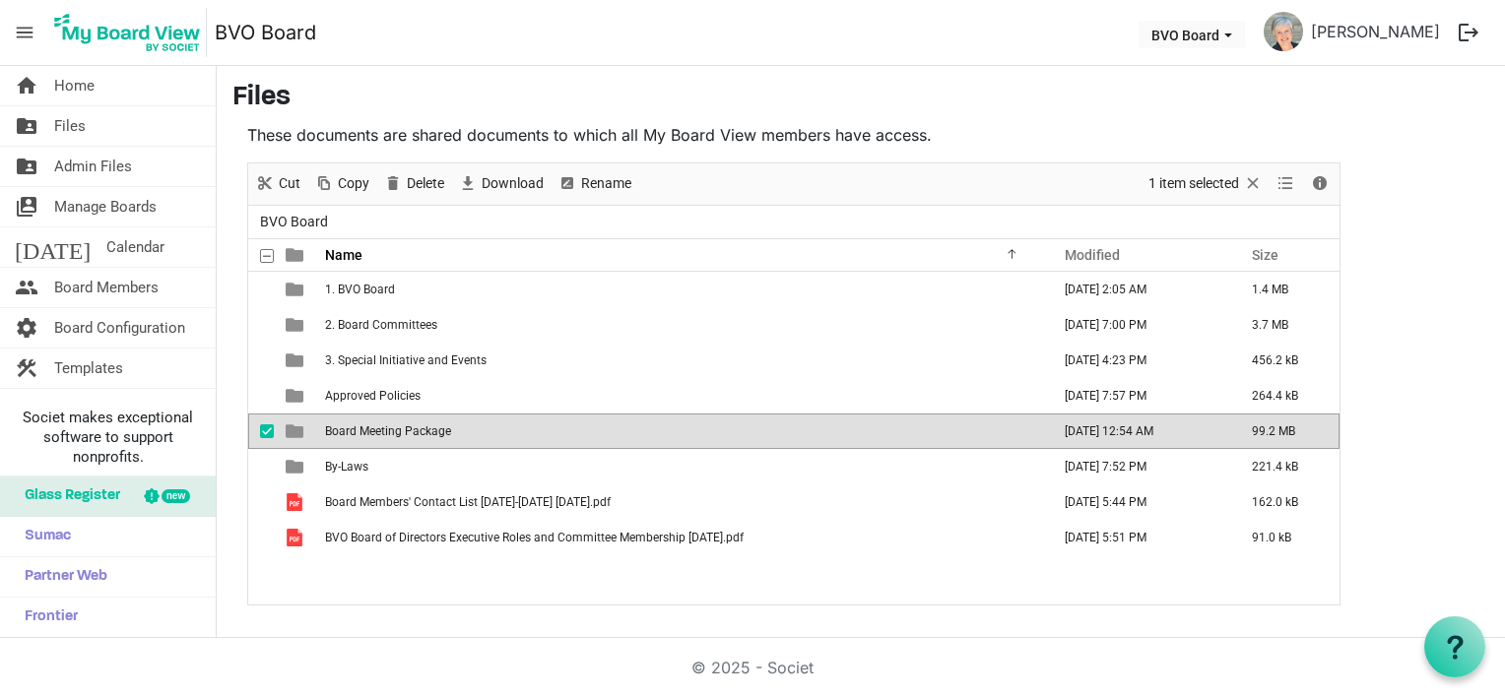
click at [394, 426] on span "Board Meeting Package" at bounding box center [388, 431] width 126 height 14
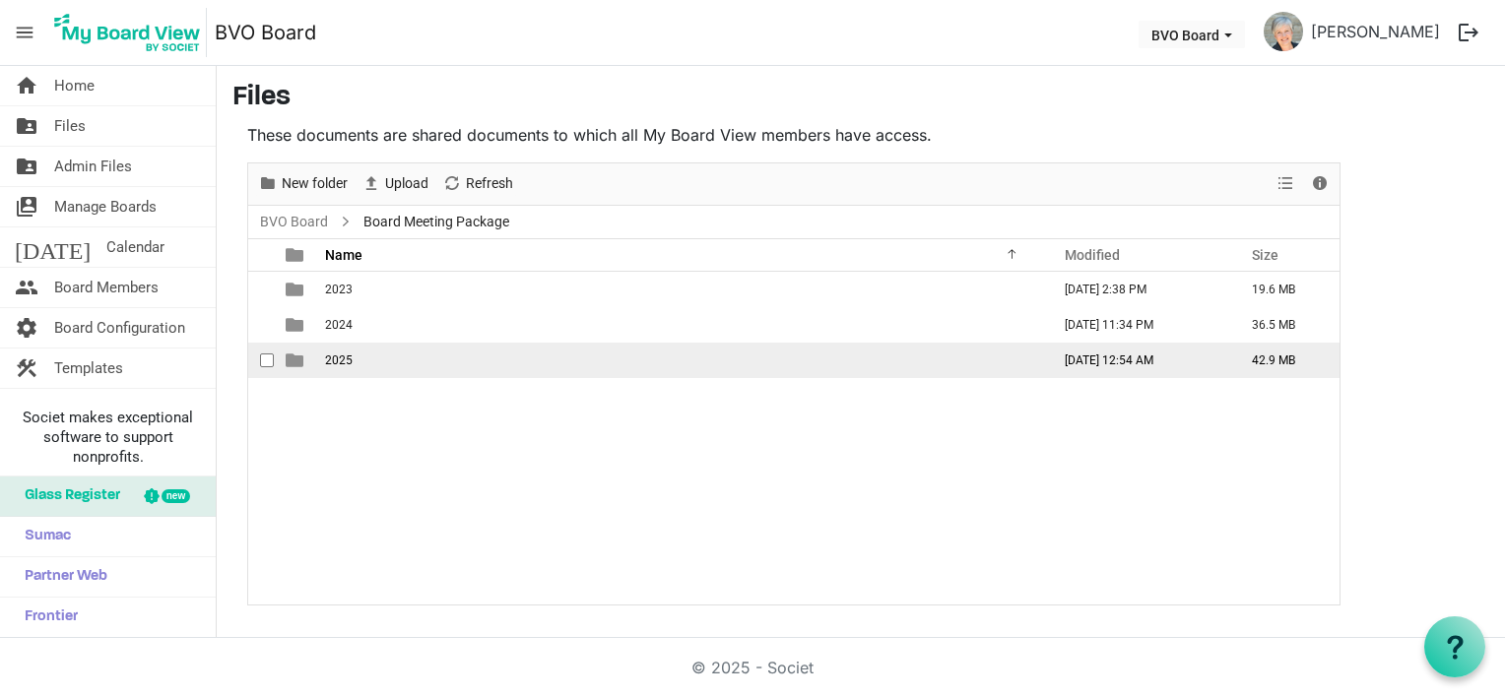
click at [367, 358] on td "2025" at bounding box center [681, 360] width 725 height 35
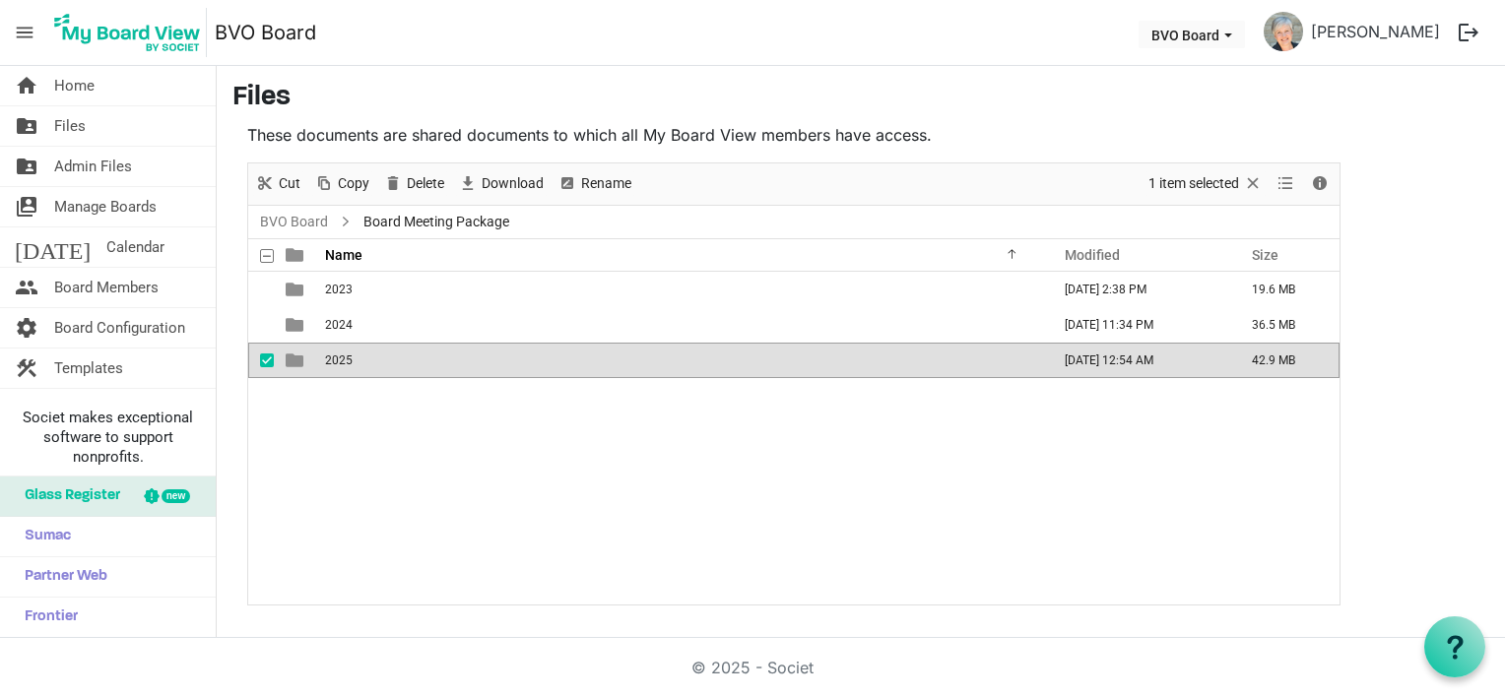
click at [367, 358] on td "2025" at bounding box center [681, 360] width 725 height 35
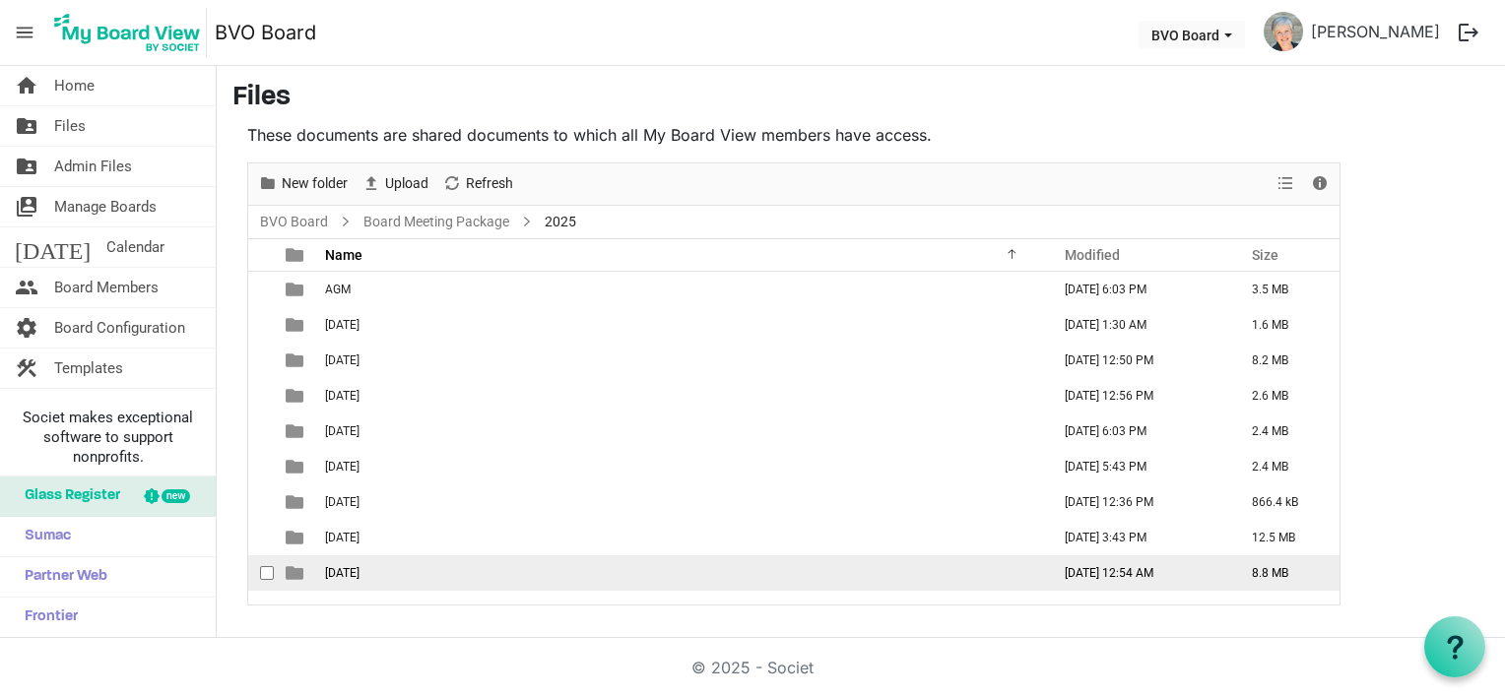
click at [359, 570] on span "[DATE]" at bounding box center [342, 573] width 34 height 14
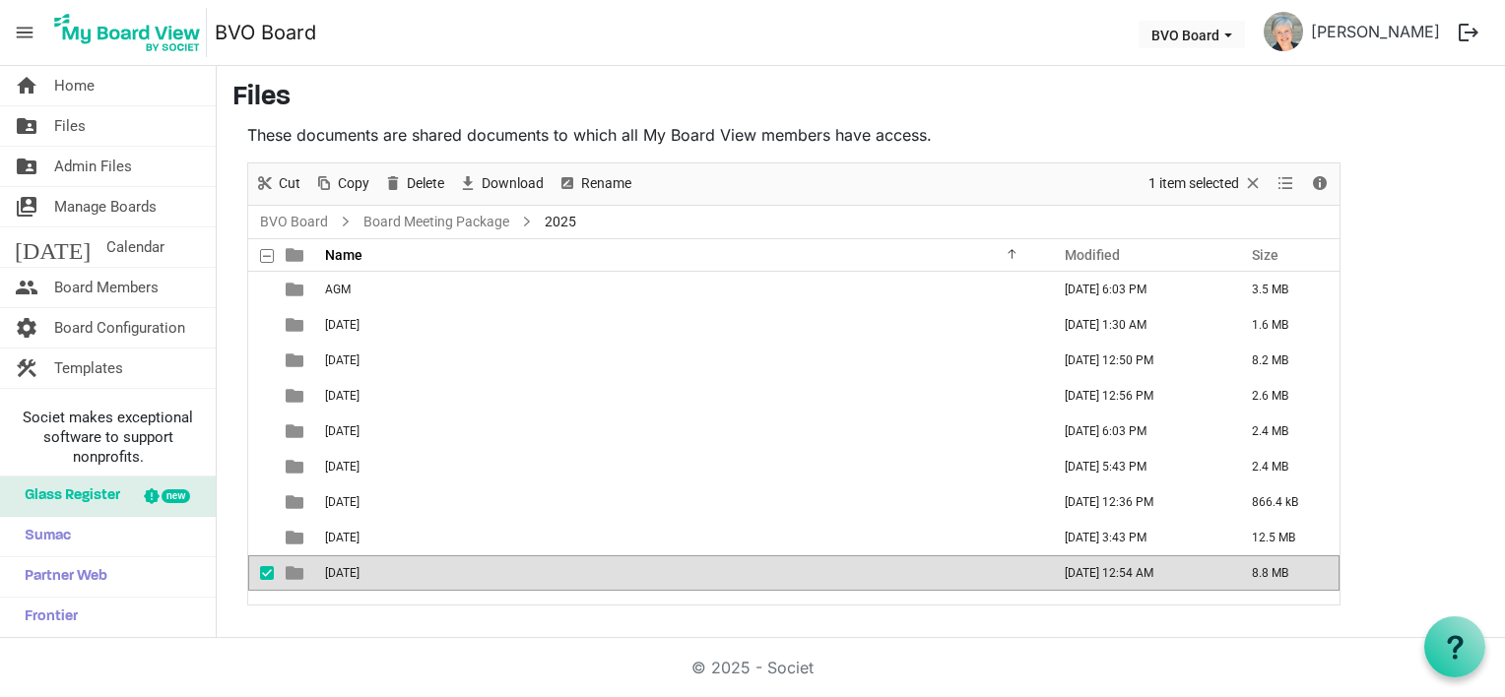
click at [359, 570] on span "[DATE]" at bounding box center [342, 573] width 34 height 14
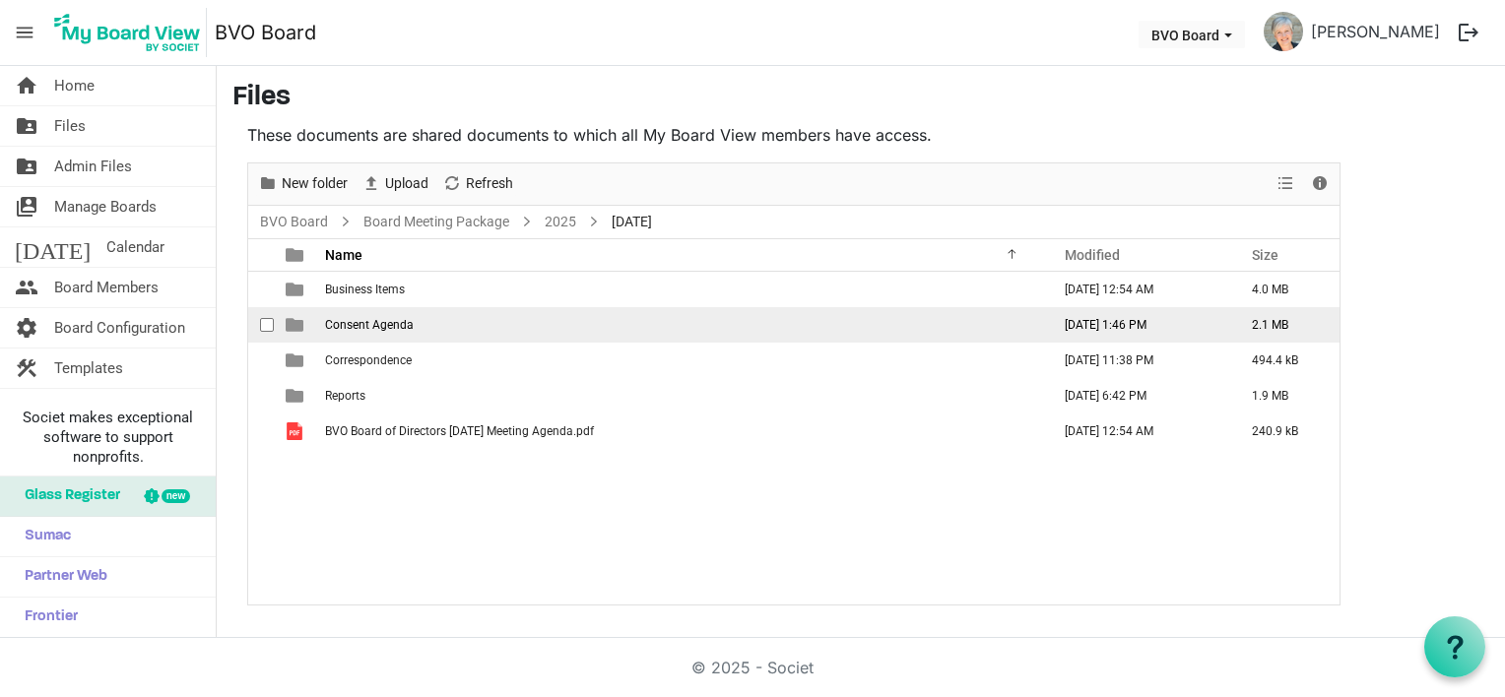
click at [394, 328] on span "Consent Agenda" at bounding box center [369, 325] width 89 height 14
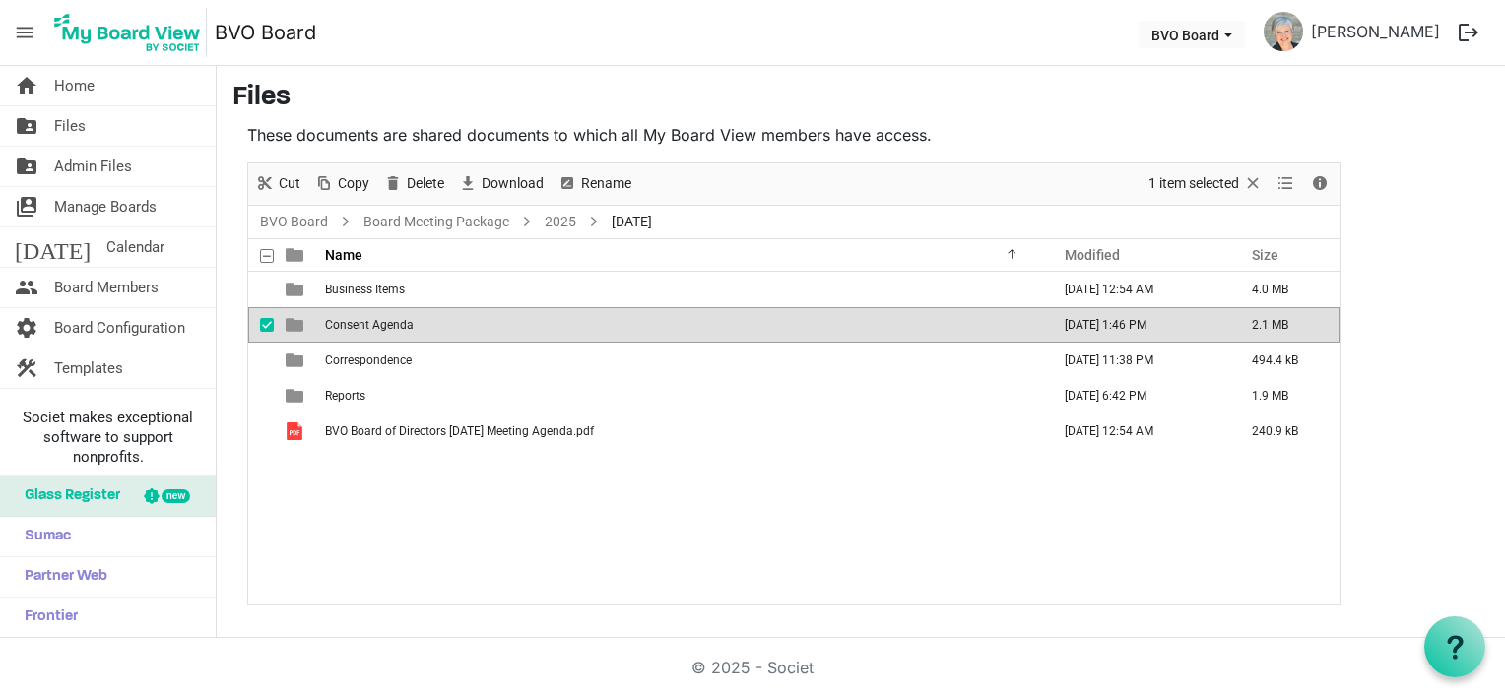
click at [394, 328] on span "Consent Agenda" at bounding box center [369, 325] width 89 height 14
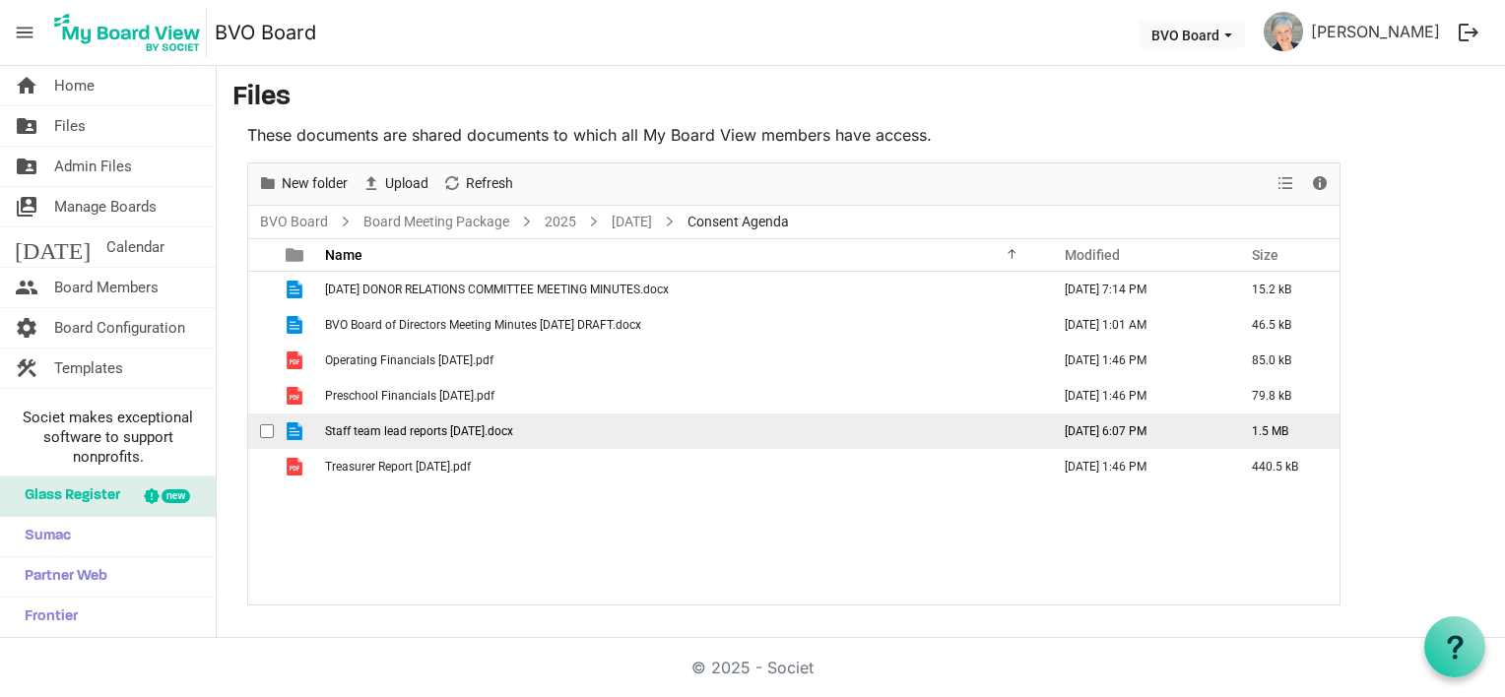
click at [403, 429] on span "Staff team lead reports [DATE].docx" at bounding box center [419, 431] width 188 height 14
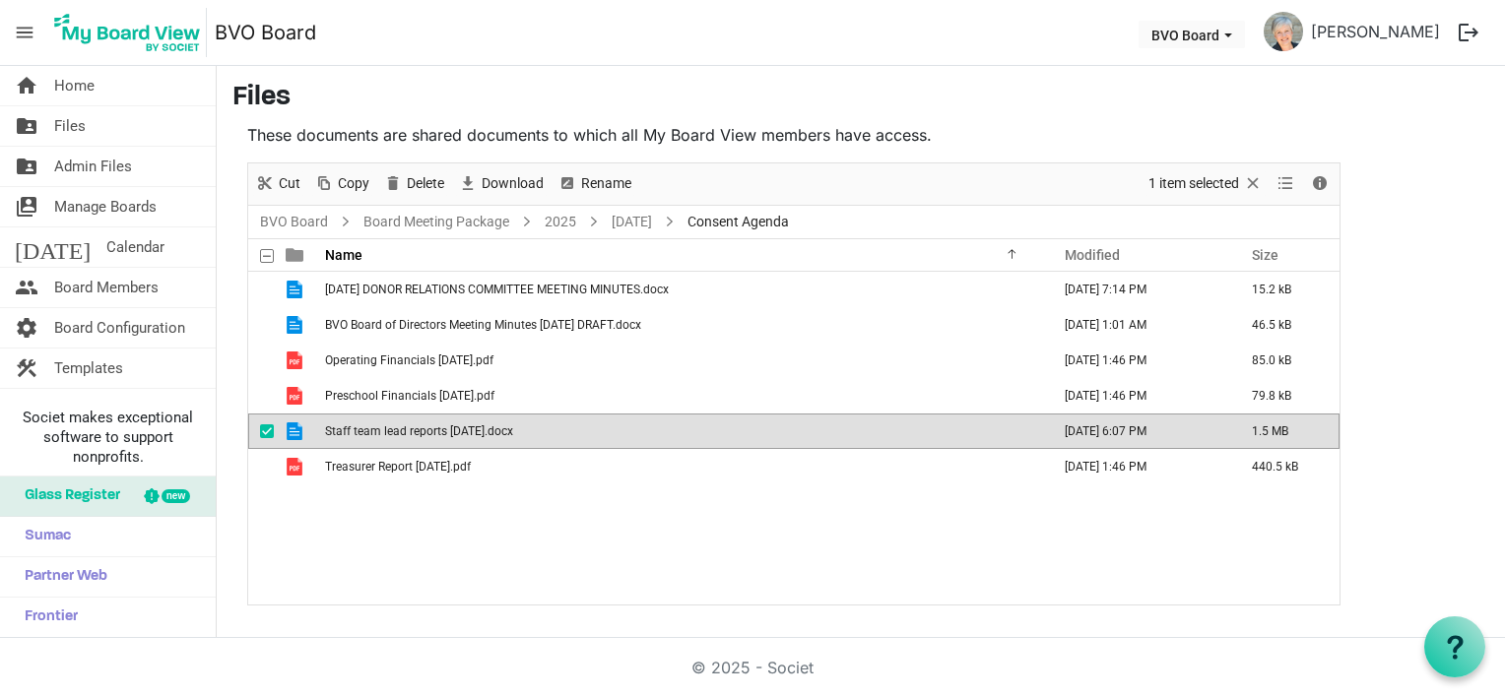
click at [403, 429] on span "Staff team lead reports [DATE].docx" at bounding box center [419, 431] width 188 height 14
